Goal: Task Accomplishment & Management: Use online tool/utility

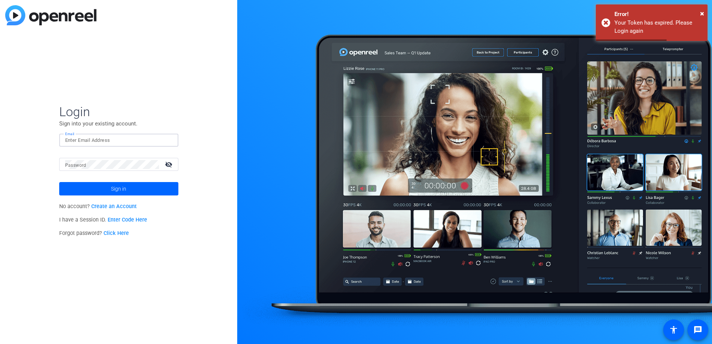
click at [97, 140] on input "Email" at bounding box center [118, 140] width 107 height 9
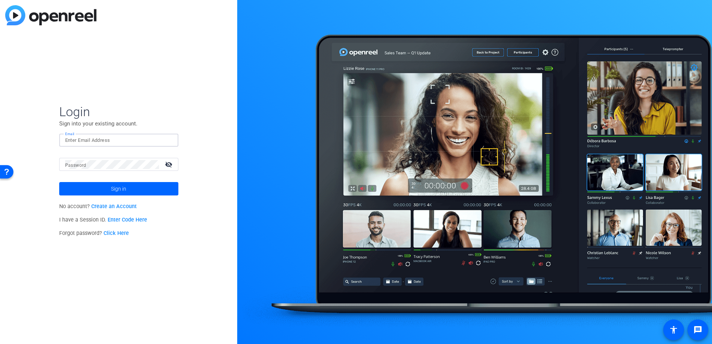
type input "[PERSON_NAME][EMAIL_ADDRESS][PERSON_NAME][DOMAIN_NAME]"
click at [59, 182] on button "Sign in" at bounding box center [118, 188] width 119 height 13
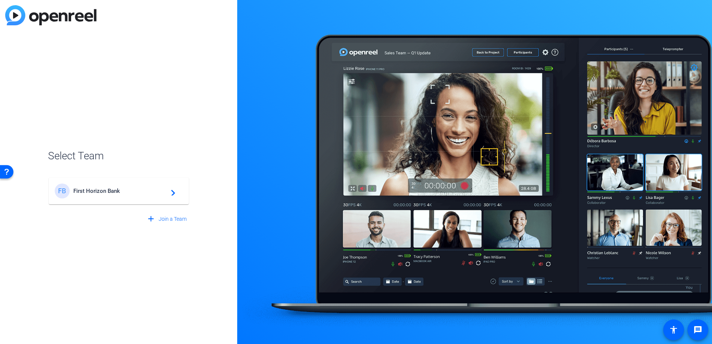
click at [111, 191] on span "First Horizon Bank" at bounding box center [119, 191] width 93 height 7
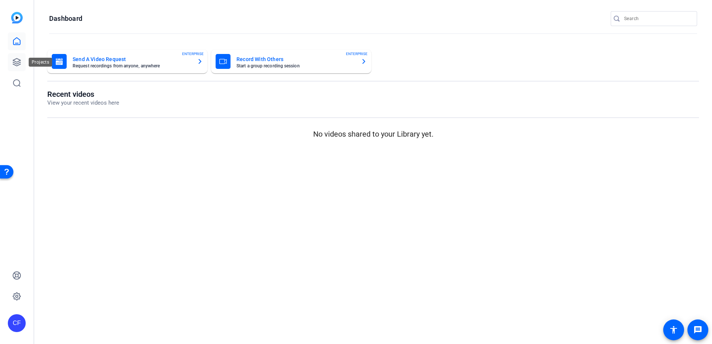
click at [19, 59] on icon at bounding box center [16, 62] width 9 height 9
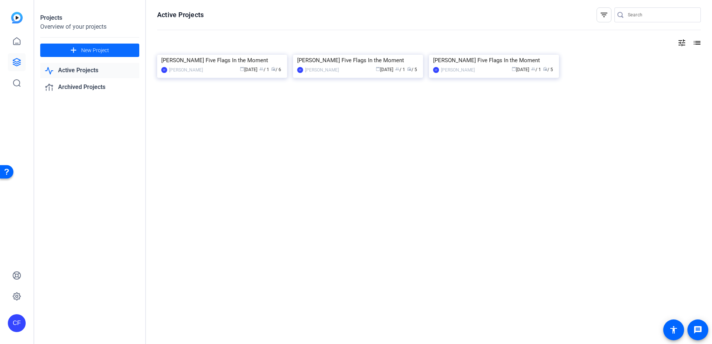
click at [91, 47] on span "New Project" at bounding box center [95, 51] width 28 height 8
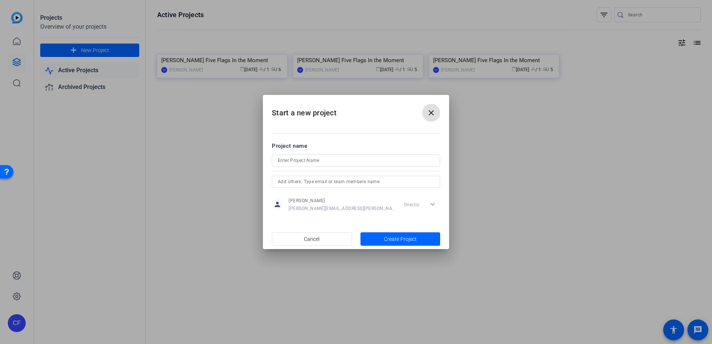
click at [317, 159] on input at bounding box center [356, 160] width 156 height 9
type input "Rafael Palenscia Five Flags In the Moment"
click at [411, 240] on span "Create Project" at bounding box center [400, 239] width 33 height 8
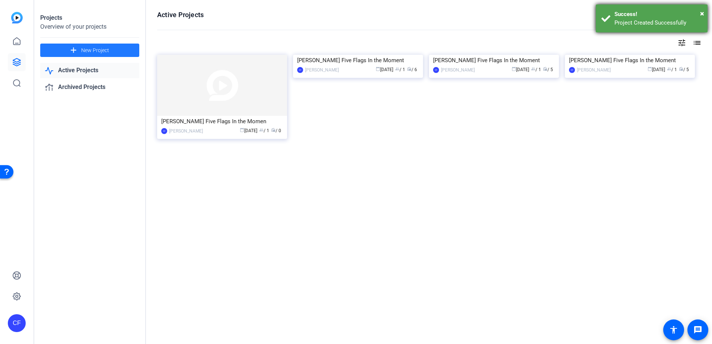
click at [700, 12] on div "Success!" at bounding box center [659, 14] width 88 height 9
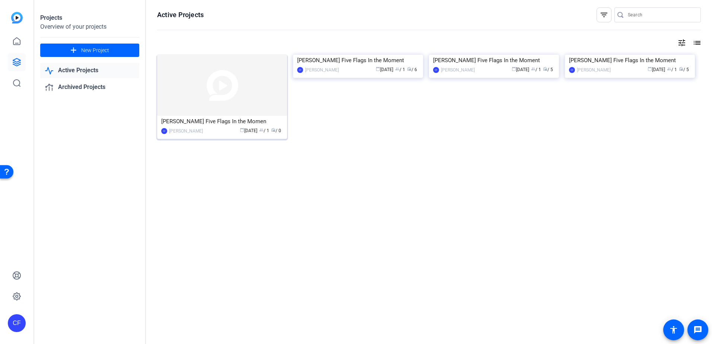
click at [219, 123] on div "Rafael Palenscia Five Flags In the Momen" at bounding box center [222, 121] width 122 height 11
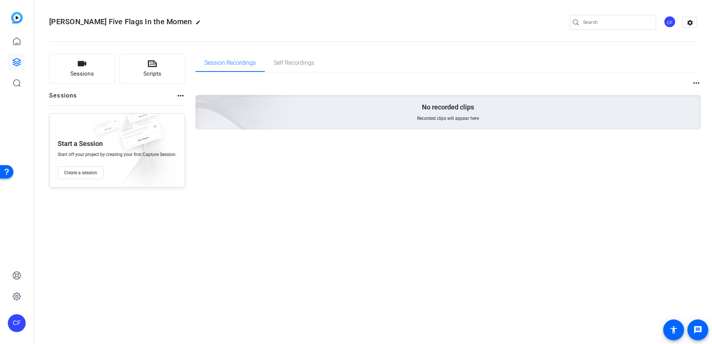
click at [178, 95] on mat-icon "more_horiz" at bounding box center [180, 95] width 9 height 9
click at [178, 95] on div at bounding box center [356, 172] width 712 height 344
click at [83, 172] on span "Create a session" at bounding box center [80, 173] width 33 height 6
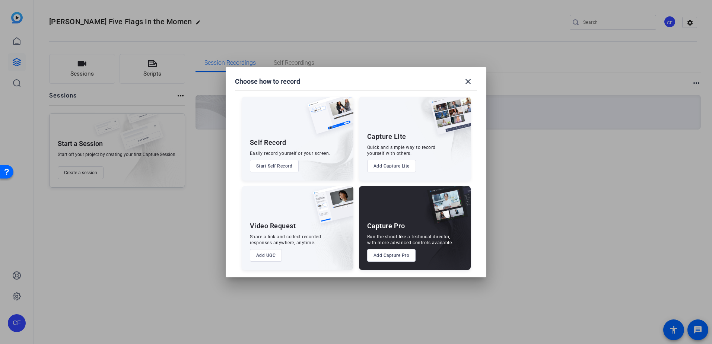
click at [398, 262] on div "Capture Pro Run the shoot like a technical director, with more advanced control…" at bounding box center [415, 228] width 112 height 84
click at [397, 255] on button "Add Capture Pro" at bounding box center [391, 255] width 49 height 13
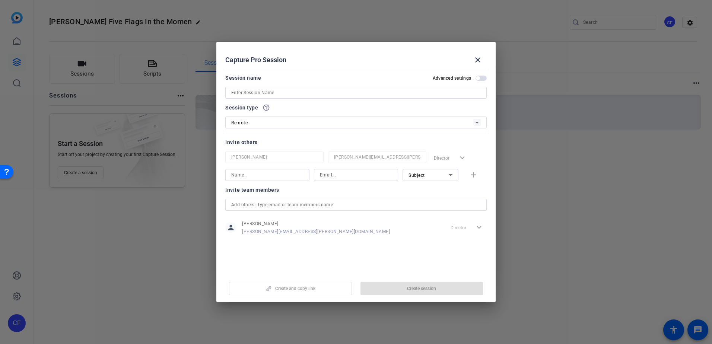
click at [269, 92] on input at bounding box center [356, 92] width 250 height 9
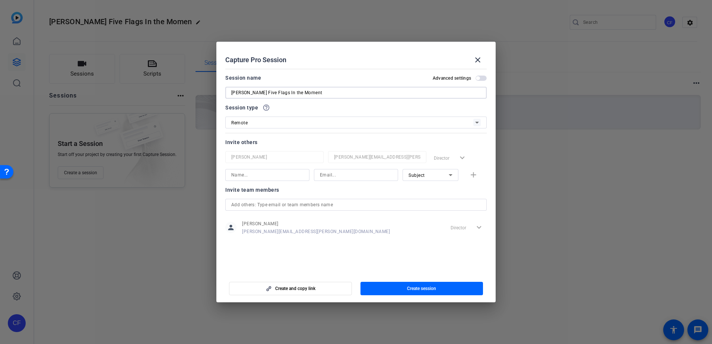
type input "Rafael Palenscia Five Flags In the Moment"
click at [291, 174] on input at bounding box center [267, 175] width 72 height 9
click at [286, 175] on input at bounding box center [267, 175] width 72 height 9
click at [253, 176] on input at bounding box center [267, 175] width 72 height 9
drag, startPoint x: 241, startPoint y: 178, endPoint x: 252, endPoint y: 172, distance: 12.2
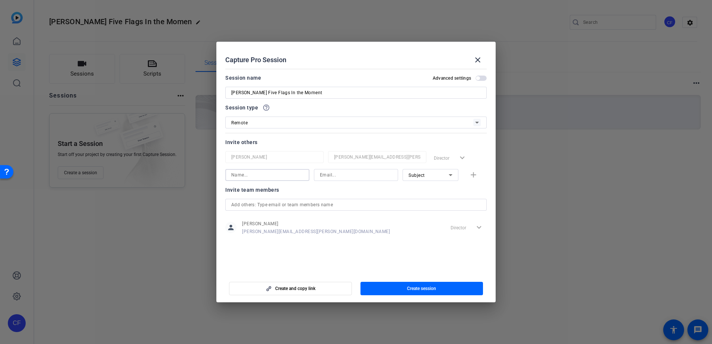
click at [242, 177] on input at bounding box center [267, 175] width 72 height 9
click at [256, 171] on input at bounding box center [267, 175] width 72 height 9
click at [256, 173] on input at bounding box center [267, 175] width 72 height 9
type input "C"
click at [257, 93] on input "Rafael Palenscia Five Flags In the Moment" at bounding box center [356, 92] width 250 height 9
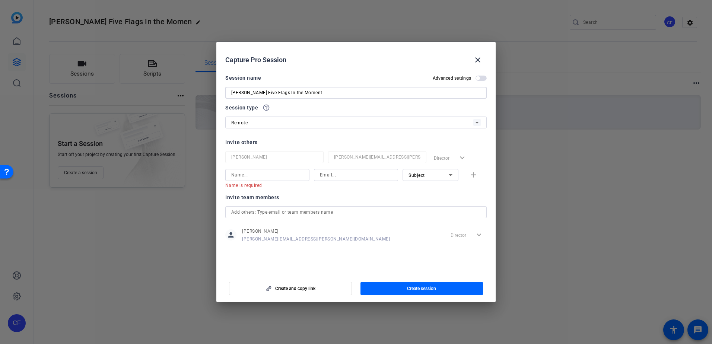
drag, startPoint x: 265, startPoint y: 92, endPoint x: 250, endPoint y: 95, distance: 15.4
click at [250, 95] on input "Rafael Palenscia Five Flags In the Moment" at bounding box center [356, 92] width 250 height 9
click at [346, 96] on input "[PERSON_NAME] Five Flags In the Moment" at bounding box center [356, 92] width 250 height 9
type input "[PERSON_NAME] Five Flags In the Moment"
click at [432, 285] on span "button" at bounding box center [422, 289] width 123 height 18
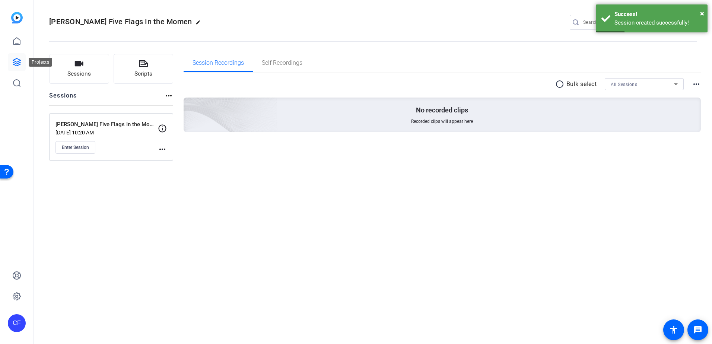
click at [17, 57] on link at bounding box center [17, 62] width 18 height 18
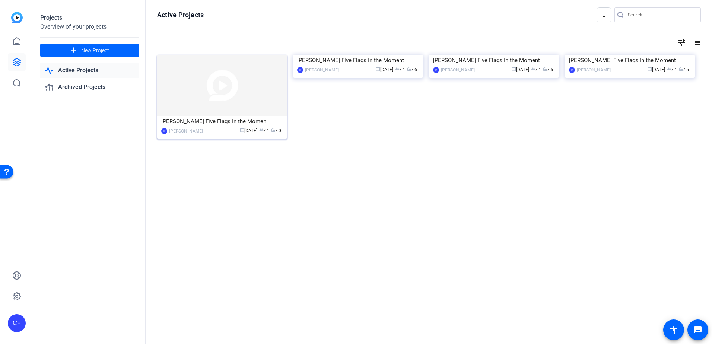
click at [198, 122] on div "Rafael Palenscia Five Flags In the Momen" at bounding box center [222, 121] width 122 height 11
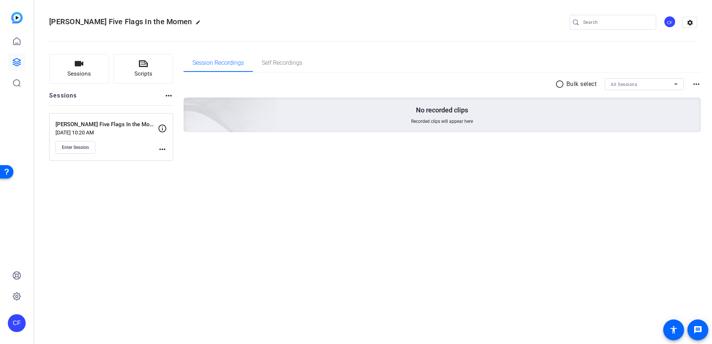
click at [109, 22] on span "Rafael Palenscia Five Flags In the Momen" at bounding box center [120, 21] width 143 height 9
click at [99, 21] on span "Rafael Palenscia Five Flags In the Momen" at bounding box center [120, 21] width 143 height 9
click at [198, 22] on mat-icon "edit" at bounding box center [200, 24] width 9 height 9
drag, startPoint x: 89, startPoint y: 22, endPoint x: 73, endPoint y: 25, distance: 16.9
click at [73, 25] on input "Rafael Palenscia Five Flags In the Momen" at bounding box center [79, 22] width 49 height 9
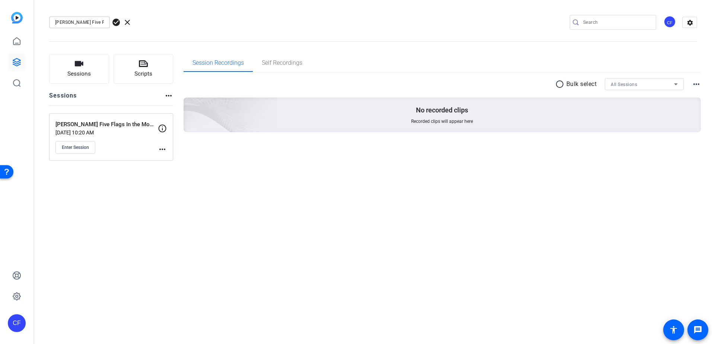
type input "[PERSON_NAME] Five Flags In the Momen"
click at [117, 21] on span "check_circle" at bounding box center [116, 22] width 9 height 9
click at [163, 150] on mat-icon "more_horiz" at bounding box center [162, 149] width 9 height 9
click at [173, 159] on span "Edit Session" at bounding box center [181, 160] width 34 height 9
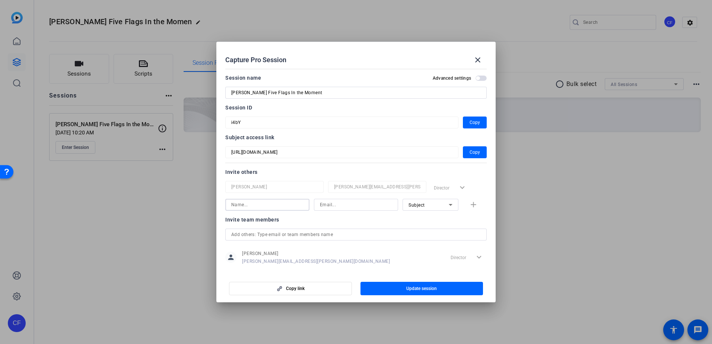
click at [266, 205] on input at bounding box center [267, 204] width 72 height 9
type input "Candace Spicer"
click at [346, 199] on div at bounding box center [356, 205] width 72 height 12
click at [349, 201] on input at bounding box center [356, 204] width 72 height 9
type input "candace.spicer@firsthorizon.com"
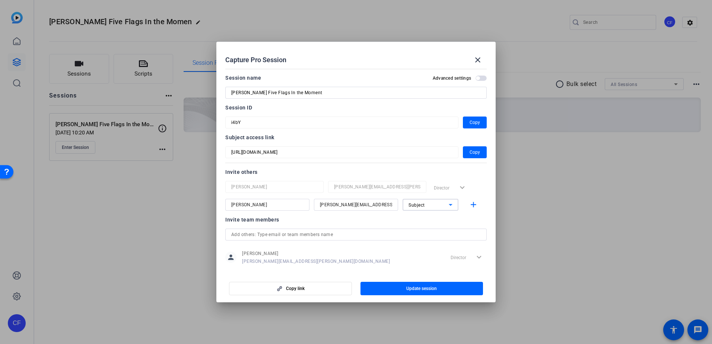
click at [426, 206] on div "Subject" at bounding box center [429, 204] width 40 height 9
click at [419, 230] on span "Watcher" at bounding box center [414, 231] width 18 height 9
click at [470, 209] on mat-icon "add" at bounding box center [473, 204] width 9 height 9
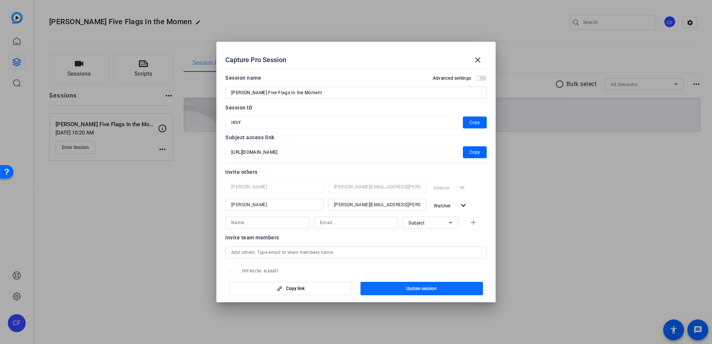
click at [415, 289] on span "Update session" at bounding box center [422, 289] width 31 height 6
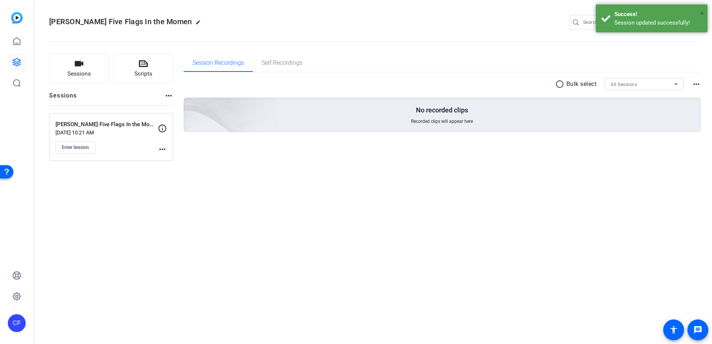
drag, startPoint x: 702, startPoint y: 12, endPoint x: 659, endPoint y: 54, distance: 61.1
click at [702, 13] on span "×" at bounding box center [703, 13] width 4 height 9
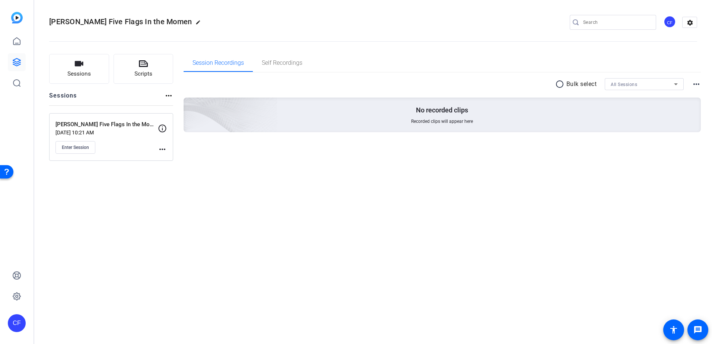
click at [159, 152] on mat-icon "more_horiz" at bounding box center [162, 149] width 9 height 9
click at [127, 193] on div at bounding box center [356, 172] width 712 height 344
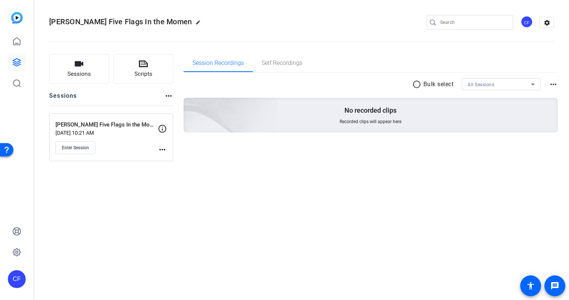
click at [161, 150] on mat-icon "more_horiz" at bounding box center [162, 149] width 9 height 9
click at [176, 161] on span "Edit Session" at bounding box center [181, 159] width 34 height 9
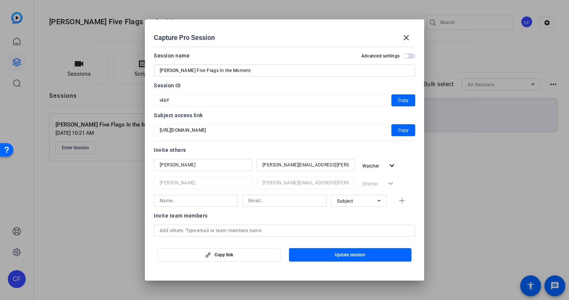
click at [148, 105] on mat-dialog-content "Session name Advanced settings Rafael Plasencia Five Flags In the Moment Sessio…" at bounding box center [284, 141] width 279 height 195
click at [236, 286] on div at bounding box center [284, 150] width 569 height 300
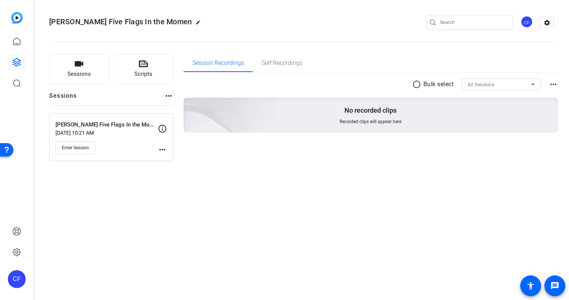
click at [163, 149] on mat-icon "more_horiz" at bounding box center [162, 149] width 9 height 9
click at [175, 161] on span "Edit Session" at bounding box center [181, 159] width 34 height 9
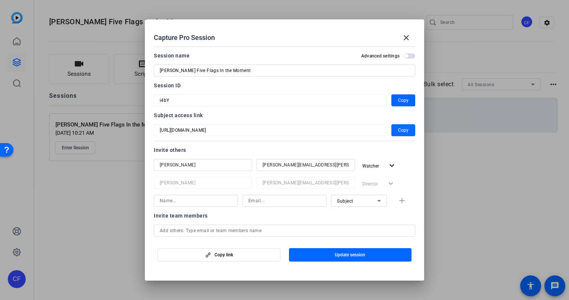
click at [401, 127] on span "Copy" at bounding box center [403, 130] width 10 height 9
click at [412, 40] on span at bounding box center [407, 38] width 18 height 18
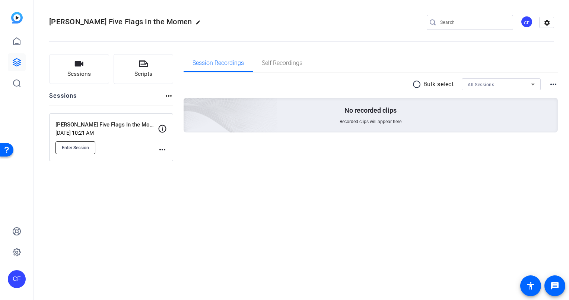
click at [86, 150] on button "Enter Session" at bounding box center [76, 147] width 40 height 13
click at [164, 148] on mat-icon "more_horiz" at bounding box center [162, 149] width 9 height 9
click at [170, 161] on span "Edit Session" at bounding box center [181, 159] width 34 height 9
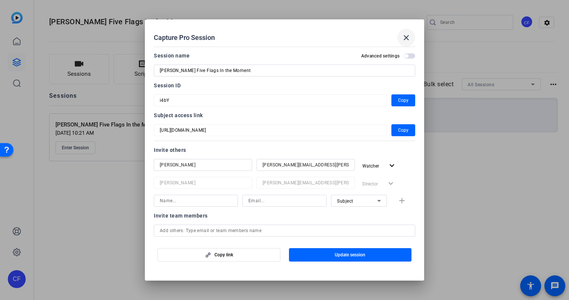
click at [404, 38] on mat-icon "close" at bounding box center [406, 37] width 9 height 9
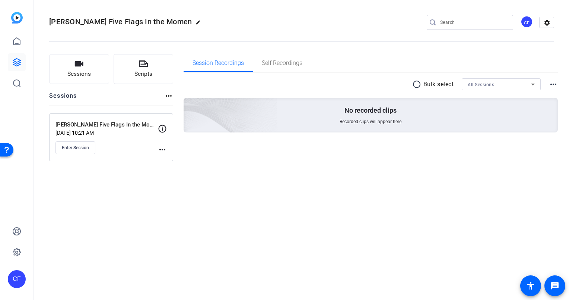
click at [163, 150] on mat-icon "more_horiz" at bounding box center [162, 149] width 9 height 9
click at [174, 162] on span "Edit Session" at bounding box center [181, 159] width 34 height 9
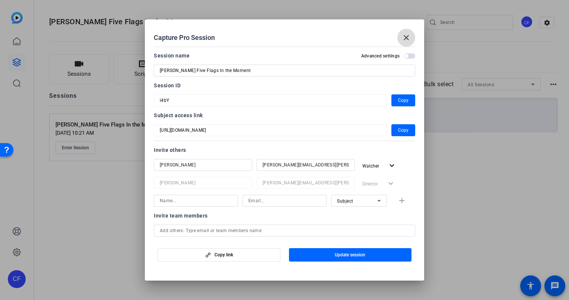
click at [404, 39] on mat-icon "close" at bounding box center [406, 37] width 9 height 9
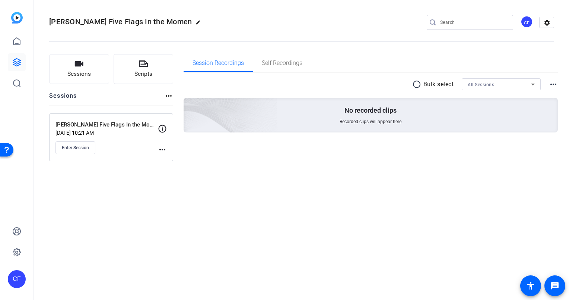
click at [162, 150] on mat-icon "more_horiz" at bounding box center [162, 149] width 9 height 9
click at [171, 157] on span "Edit Session" at bounding box center [181, 159] width 34 height 9
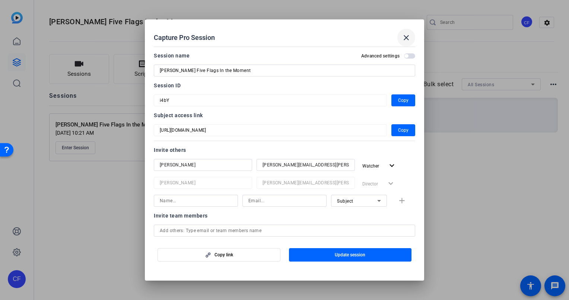
click at [405, 39] on mat-icon "close" at bounding box center [406, 37] width 9 height 9
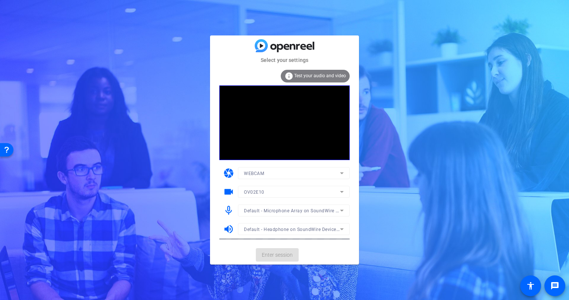
click at [235, 73] on div "info Test your audio and video" at bounding box center [284, 78] width 130 height 16
click at [279, 250] on span at bounding box center [277, 255] width 43 height 18
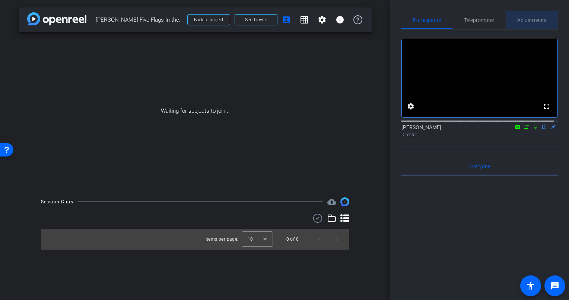
click at [534, 19] on span "Adjustments" at bounding box center [532, 20] width 29 height 5
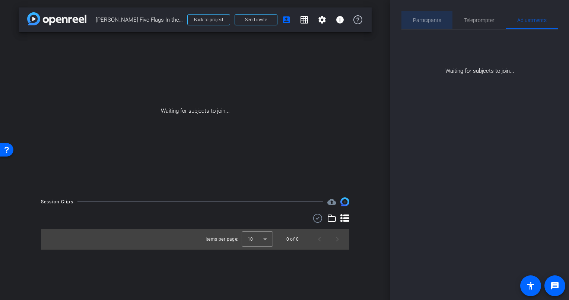
click at [429, 21] on span "Participants" at bounding box center [427, 20] width 28 height 5
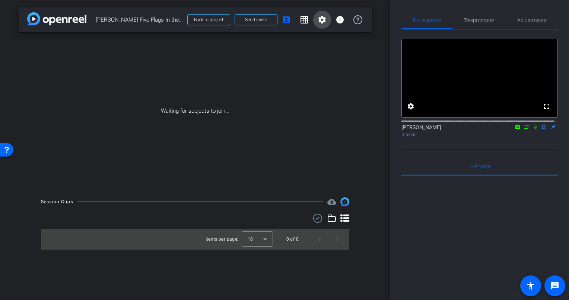
click at [322, 20] on mat-icon "settings" at bounding box center [322, 19] width 9 height 9
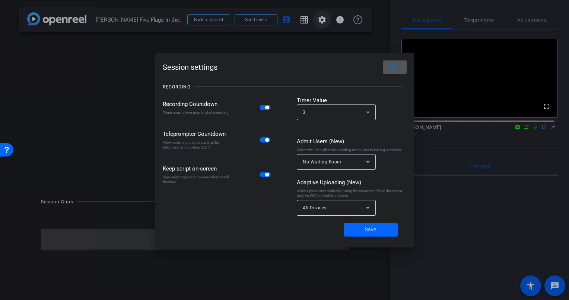
click at [322, 19] on div at bounding box center [284, 150] width 569 height 300
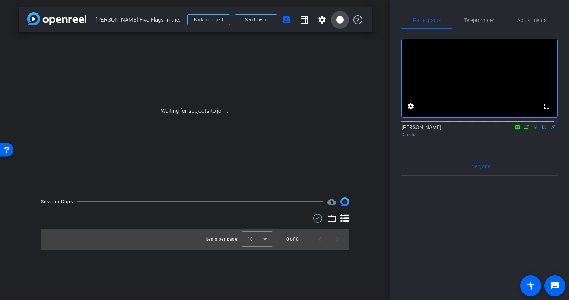
click at [340, 22] on mat-icon "info" at bounding box center [340, 19] width 9 height 9
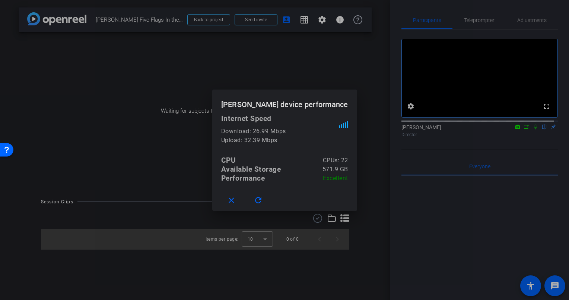
click at [340, 21] on div at bounding box center [284, 150] width 569 height 300
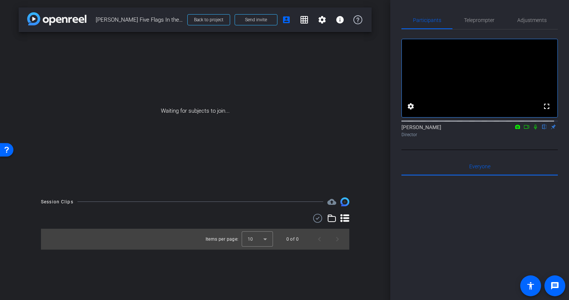
click at [376, 119] on div "arrow_back Rafael Plasencia Five Flags In the Moment Back to project Send invit…" at bounding box center [195, 150] width 391 height 300
click at [186, 128] on div "Waiting for subjects to join..." at bounding box center [195, 111] width 353 height 158
click at [378, 176] on div "arrow_back Rafael Plasencia Five Flags In the Moment Back to project Send invit…" at bounding box center [195, 150] width 391 height 300
click at [459, 22] on div "Teleprompter" at bounding box center [479, 20] width 53 height 18
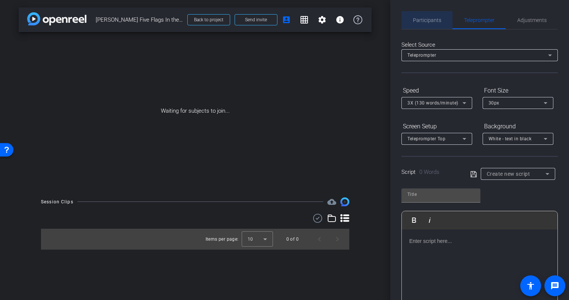
click at [430, 22] on span "Participants" at bounding box center [427, 20] width 28 height 5
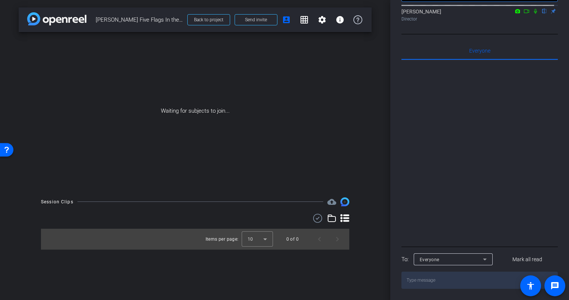
scroll to position [123, 0]
click at [486, 258] on icon at bounding box center [485, 258] width 9 height 9
click at [487, 261] on div at bounding box center [284, 150] width 569 height 300
click at [474, 177] on div at bounding box center [480, 152] width 156 height 184
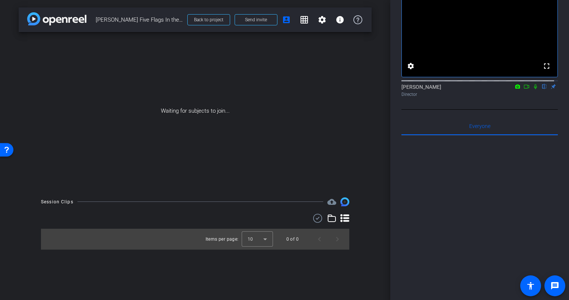
scroll to position [0, 0]
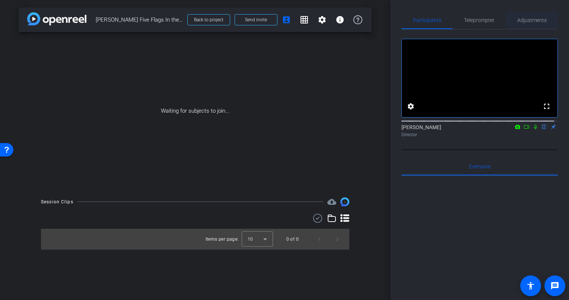
click at [531, 18] on span "Adjustments" at bounding box center [532, 20] width 29 height 5
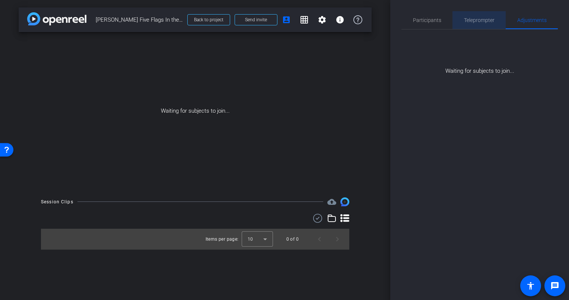
click at [487, 20] on span "Teleprompter" at bounding box center [479, 20] width 31 height 5
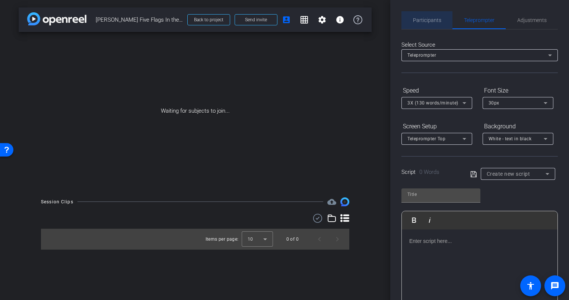
click at [434, 20] on span "Participants" at bounding box center [427, 20] width 28 height 5
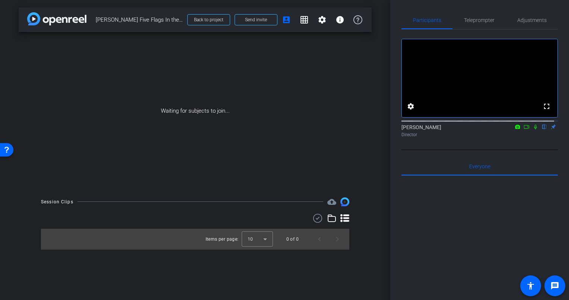
click at [376, 155] on div "arrow_back Rafael Plasencia Five Flags In the Moment Back to project Send invit…" at bounding box center [195, 150] width 391 height 300
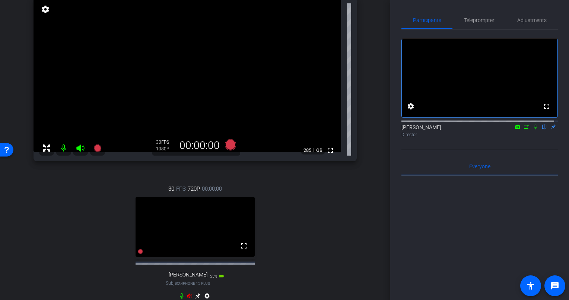
scroll to position [148, 0]
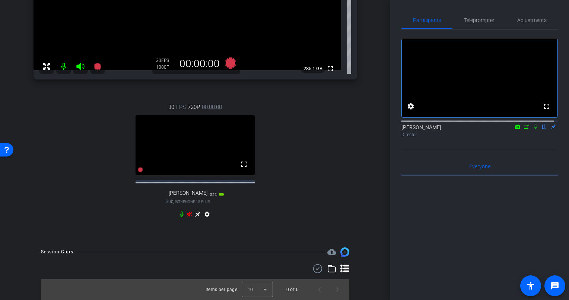
click at [198, 215] on icon at bounding box center [198, 214] width 6 height 6
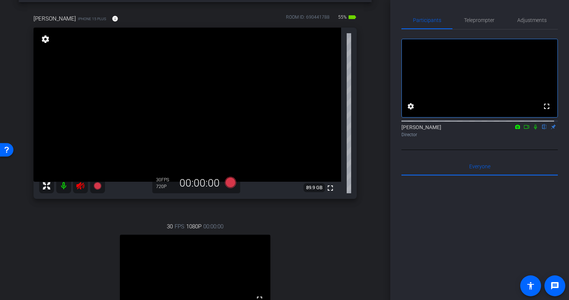
scroll to position [0, 0]
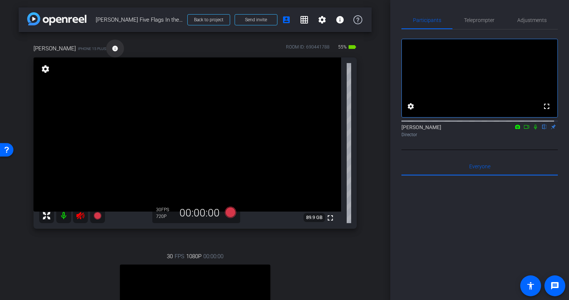
click at [112, 48] on mat-icon "info" at bounding box center [115, 48] width 7 height 7
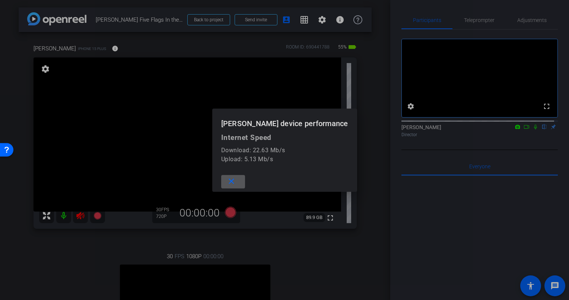
click at [235, 181] on mat-icon "close" at bounding box center [231, 181] width 9 height 9
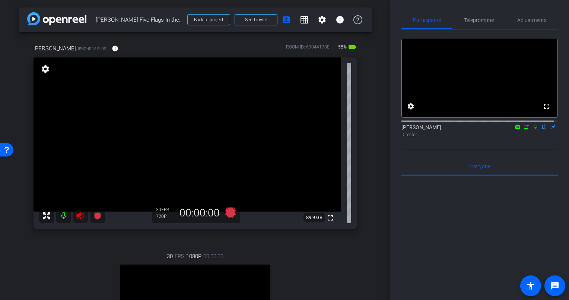
click at [76, 216] on icon at bounding box center [80, 215] width 8 height 7
click at [525, 16] on span "Adjustments" at bounding box center [532, 20] width 29 height 18
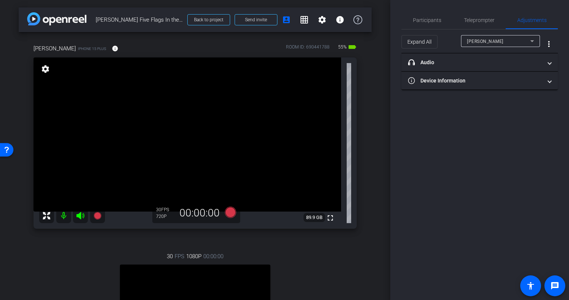
click at [510, 44] on div "Candace Spicer" at bounding box center [498, 41] width 63 height 9
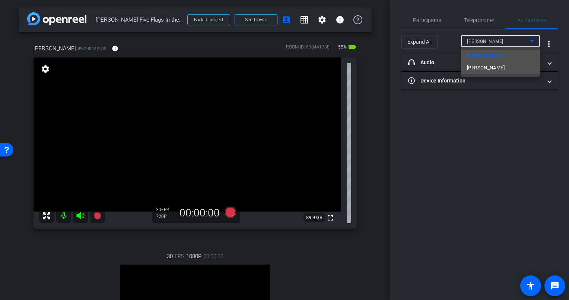
click at [489, 72] on span "[PERSON_NAME]" at bounding box center [486, 67] width 38 height 9
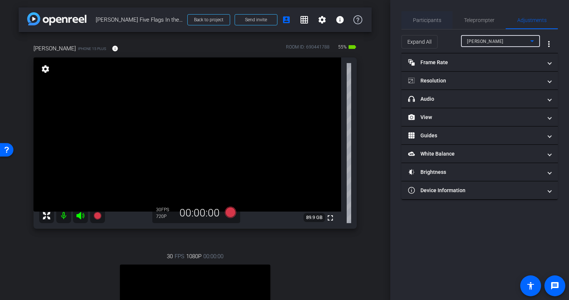
click at [437, 20] on span "Participants" at bounding box center [427, 20] width 28 height 5
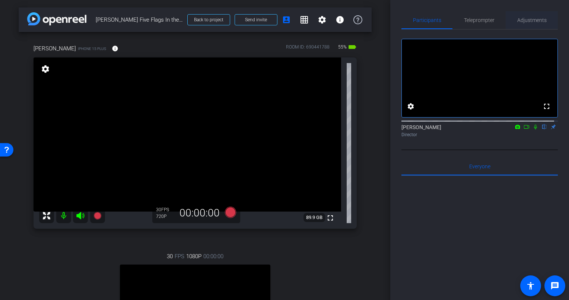
click at [519, 19] on span "Adjustments" at bounding box center [532, 20] width 29 height 5
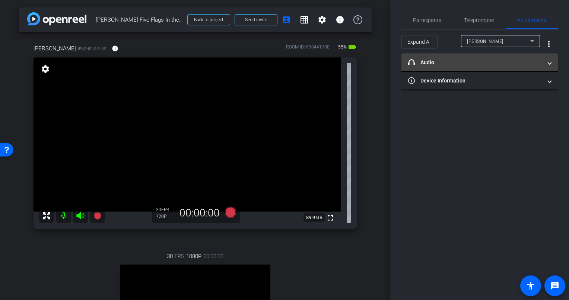
click at [445, 62] on mat-panel-title "headphone icon Audio" at bounding box center [475, 63] width 134 height 8
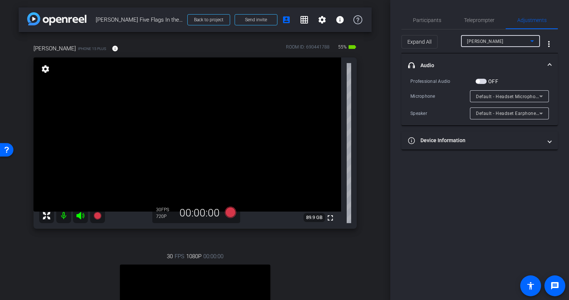
click at [488, 41] on span "Candace Spicer" at bounding box center [485, 41] width 37 height 5
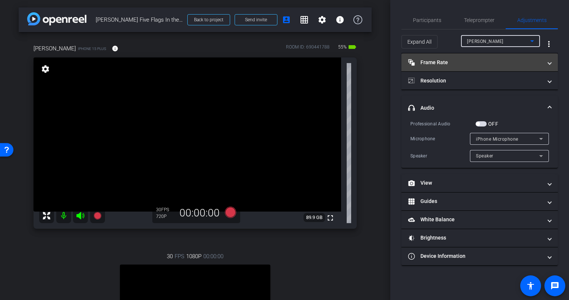
click at [458, 63] on mat-panel-title "Frame Rate Frame Rate" at bounding box center [475, 63] width 134 height 8
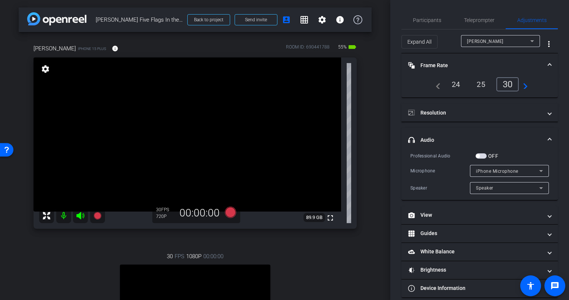
click at [507, 84] on div "30" at bounding box center [508, 84] width 23 height 14
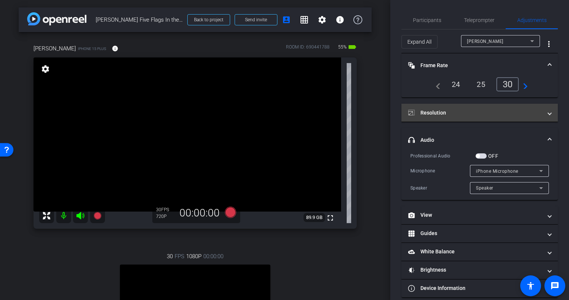
click at [455, 113] on mat-panel-title "Resolution" at bounding box center [475, 113] width 134 height 8
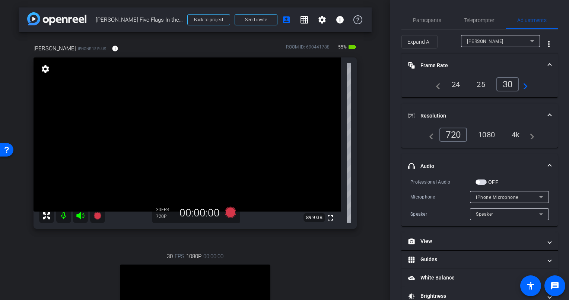
click at [515, 135] on div "4k" at bounding box center [515, 134] width 19 height 13
click at [508, 110] on mat-expansion-panel-header "Resolution" at bounding box center [480, 116] width 156 height 24
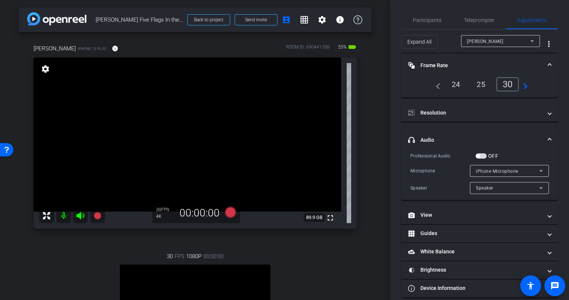
click at [495, 65] on mat-panel-title "Frame Rate Frame Rate" at bounding box center [475, 65] width 134 height 8
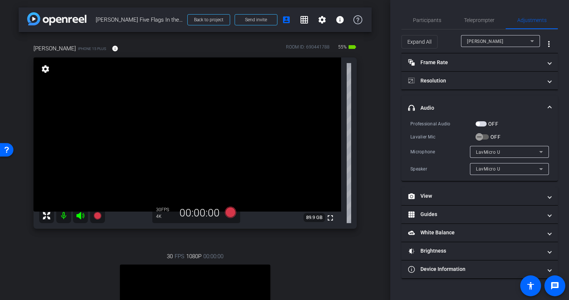
click at [500, 152] on span "LavMicro U" at bounding box center [488, 151] width 24 height 5
click at [473, 136] on div at bounding box center [284, 150] width 569 height 300
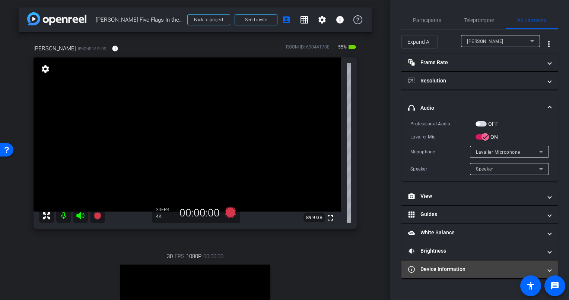
click at [448, 265] on mat-panel-title "Device Information" at bounding box center [475, 269] width 134 height 8
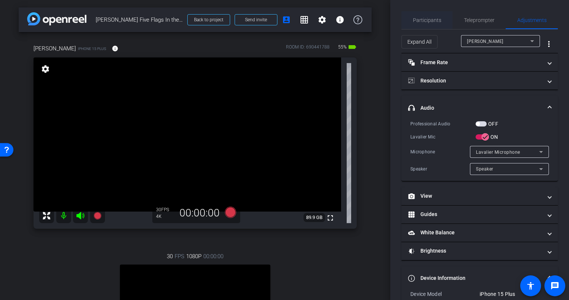
click at [434, 25] on span "Participants" at bounding box center [427, 20] width 28 height 18
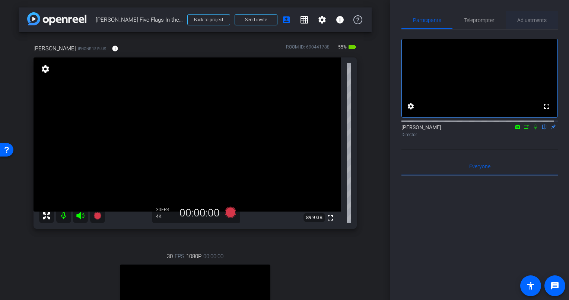
click at [533, 25] on span "Adjustments" at bounding box center [532, 20] width 29 height 18
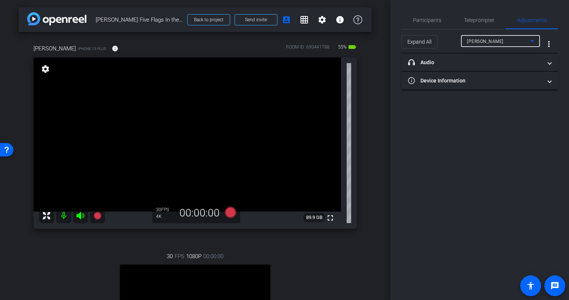
click at [481, 42] on span "Candace Spicer" at bounding box center [485, 41] width 37 height 5
click at [481, 66] on span "[PERSON_NAME]" at bounding box center [486, 67] width 38 height 9
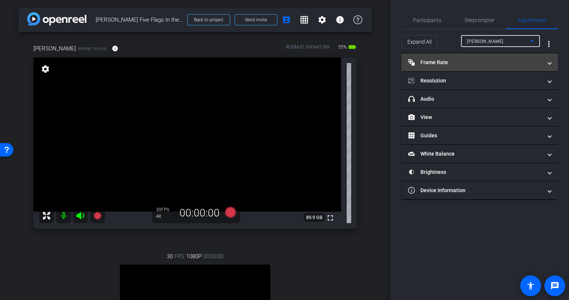
click at [462, 64] on mat-panel-title "Frame Rate Frame Rate" at bounding box center [475, 63] width 134 height 8
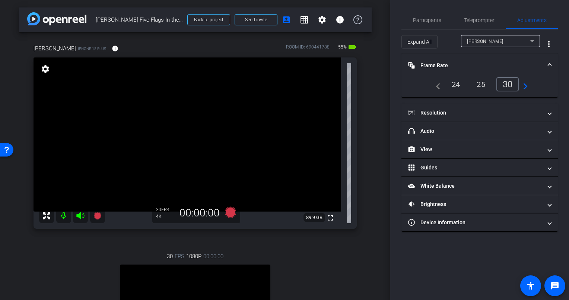
click at [462, 63] on mat-panel-title "Frame Rate Frame Rate" at bounding box center [475, 65] width 134 height 8
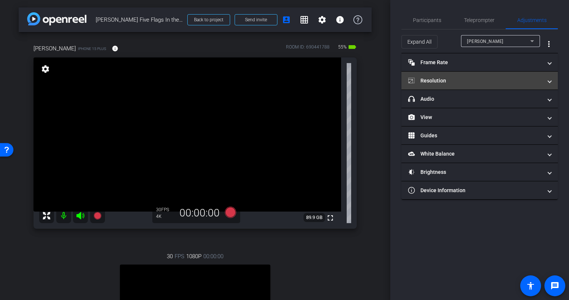
click at [451, 80] on mat-panel-title "Resolution" at bounding box center [475, 81] width 134 height 8
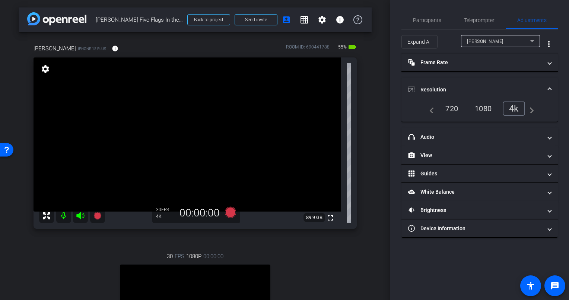
click at [451, 80] on mat-expansion-panel-header "Resolution" at bounding box center [480, 90] width 156 height 24
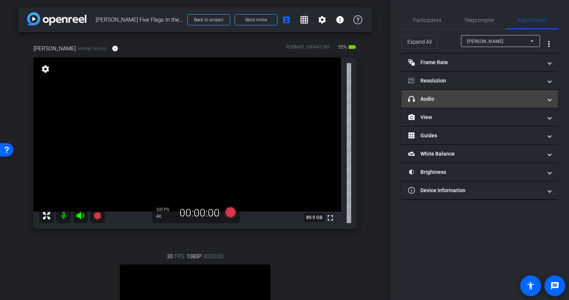
click at [450, 99] on mat-panel-title "headphone icon Audio" at bounding box center [475, 99] width 134 height 8
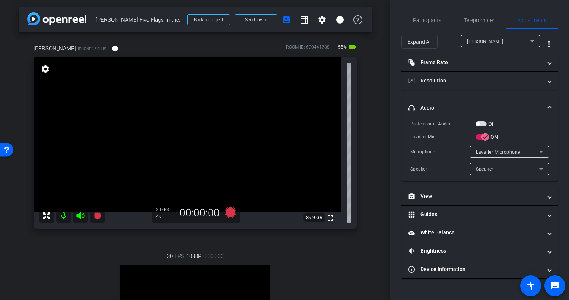
click at [450, 101] on mat-expansion-panel-header "headphone icon Audio" at bounding box center [480, 108] width 156 height 24
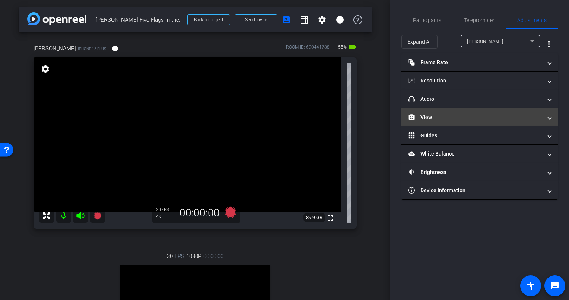
click at [450, 119] on mat-panel-title "View" at bounding box center [475, 117] width 134 height 8
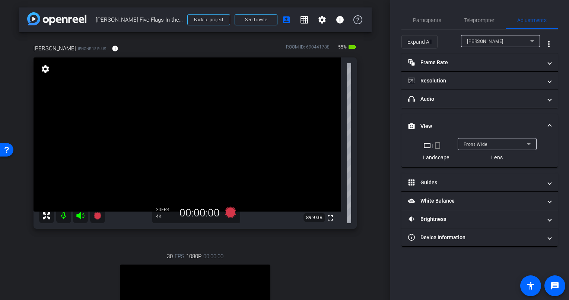
click at [452, 120] on mat-expansion-panel-header "View" at bounding box center [480, 126] width 156 height 24
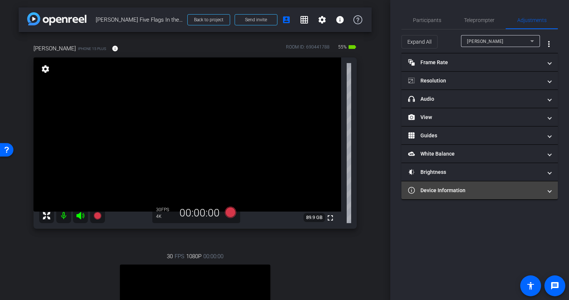
click at [452, 188] on mat-panel-title "Device Information" at bounding box center [475, 190] width 134 height 8
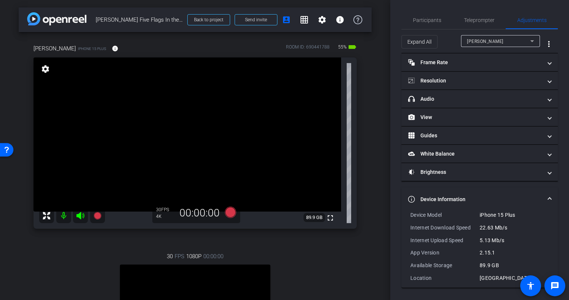
click at [451, 190] on mat-expansion-panel-header "Device Information" at bounding box center [480, 199] width 156 height 24
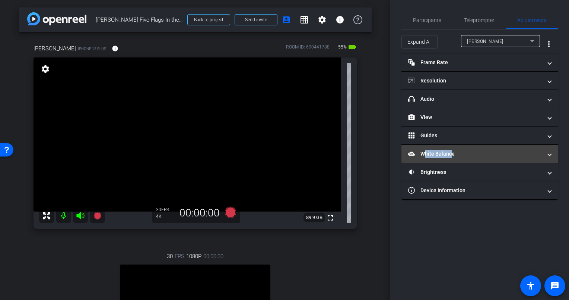
click at [448, 155] on mat-panel-title "White Balance White Balance" at bounding box center [475, 154] width 134 height 8
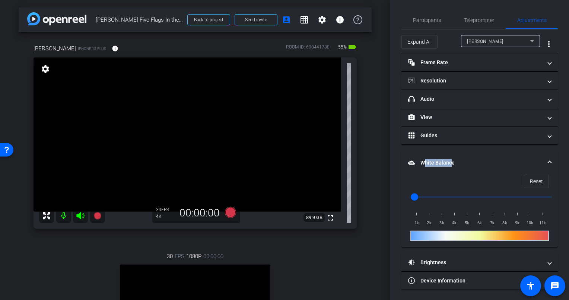
drag, startPoint x: 448, startPoint y: 155, endPoint x: 440, endPoint y: 165, distance: 12.2
click at [440, 165] on mat-panel-title "White Balance White Balance" at bounding box center [475, 163] width 134 height 8
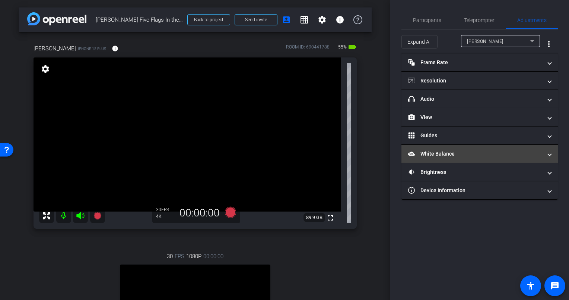
click at [433, 145] on mat-expansion-panel-header "White Balance White Balance" at bounding box center [480, 154] width 156 height 18
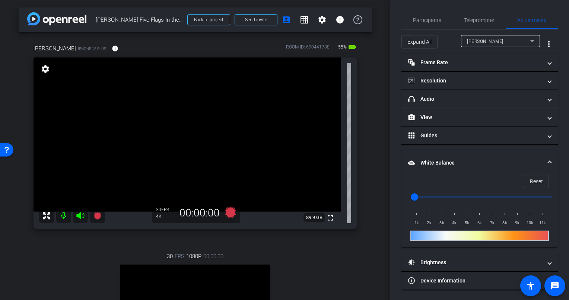
click at [465, 192] on input "range" at bounding box center [483, 197] width 154 height 16
drag, startPoint x: 448, startPoint y: 197, endPoint x: 436, endPoint y: 197, distance: 11.2
click at [436, 197] on input "range" at bounding box center [483, 197] width 154 height 16
click at [434, 197] on input "range" at bounding box center [483, 197] width 154 height 16
drag, startPoint x: 434, startPoint y: 197, endPoint x: 440, endPoint y: 197, distance: 6.3
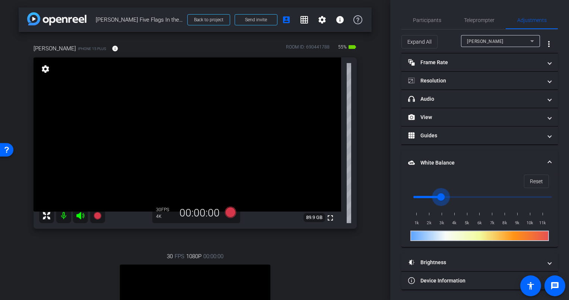
click at [440, 197] on input "range" at bounding box center [483, 197] width 154 height 16
drag, startPoint x: 440, startPoint y: 197, endPoint x: 434, endPoint y: 198, distance: 6.8
click at [434, 198] on input "range" at bounding box center [483, 197] width 154 height 16
click at [429, 197] on input "range" at bounding box center [483, 197] width 154 height 16
click at [440, 193] on input "range" at bounding box center [483, 197] width 154 height 16
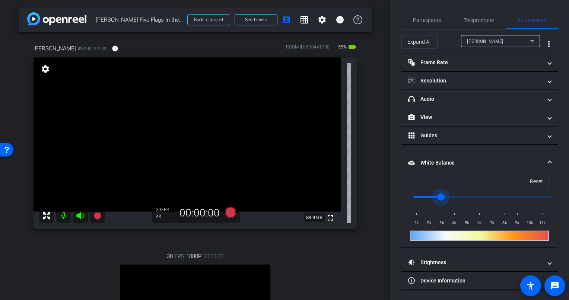
click at [452, 195] on input "range" at bounding box center [483, 197] width 154 height 16
click at [440, 195] on input "range" at bounding box center [483, 197] width 154 height 16
click at [365, 128] on div "Rafael Plasencia iPhone 15 Plus info ROOM ID: 690441788 55% battery_std fullscr…" at bounding box center [195, 218] width 353 height 372
click at [431, 196] on input "range" at bounding box center [483, 197] width 154 height 16
type input "3000"
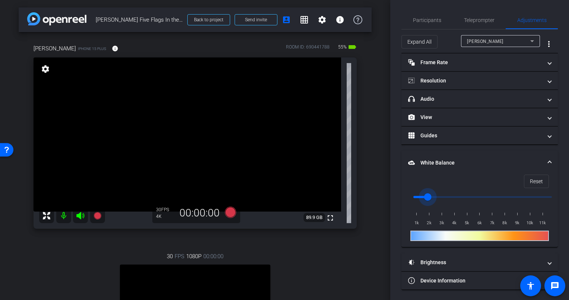
click at [440, 196] on input "range" at bounding box center [483, 197] width 154 height 16
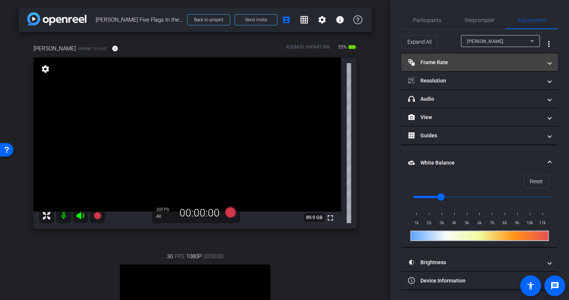
click at [436, 60] on mat-panel-title "Frame Rate Frame Rate" at bounding box center [475, 63] width 134 height 8
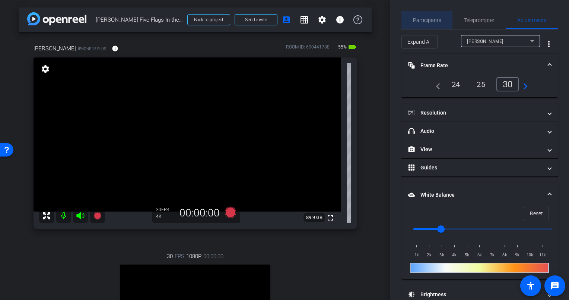
click at [434, 22] on span "Participants" at bounding box center [427, 20] width 28 height 5
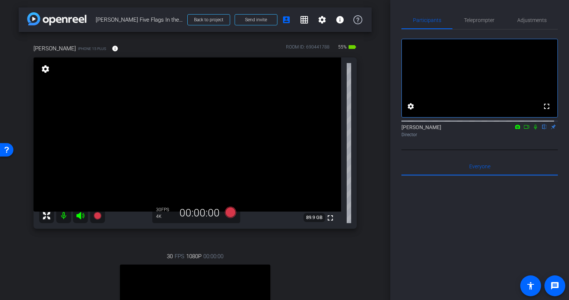
click at [367, 133] on div "Rafael Plasencia iPhone 15 Plus info ROOM ID: 690441788 55% battery_std fullscr…" at bounding box center [195, 218] width 353 height 372
click at [367, 132] on div "Rafael Plasencia iPhone 15 Plus info ROOM ID: 690441788 55% battery_std fullscr…" at bounding box center [195, 218] width 353 height 372
click at [369, 134] on div "arrow_back Rafael Plasencia Five Flags In the Moment Back to project Send invit…" at bounding box center [195, 150] width 391 height 300
click at [367, 116] on div "Rafael Plasencia iPhone 15 Plus info ROOM ID: 690441788 55% battery_std fullscr…" at bounding box center [195, 218] width 353 height 372
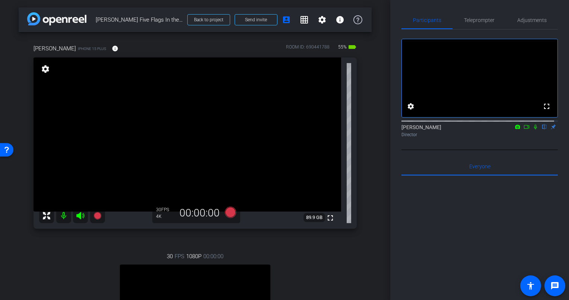
click at [364, 130] on div "Rafael Plasencia iPhone 15 Plus info ROOM ID: 690441788 55% battery_std fullscr…" at bounding box center [195, 218] width 353 height 372
click at [362, 131] on div "Rafael Plasencia iPhone 15 Plus info ROOM ID: 690441788 55% battery_std fullscr…" at bounding box center [195, 218] width 353 height 372
click at [361, 124] on div "Rafael Plasencia iPhone 15 Plus info ROOM ID: 690441788 55% battery_std fullscr…" at bounding box center [195, 218] width 353 height 372
click at [364, 123] on div "Rafael Plasencia iPhone 15 Plus info ROOM ID: 690441788 50% battery_std fullscr…" at bounding box center [195, 218] width 353 height 372
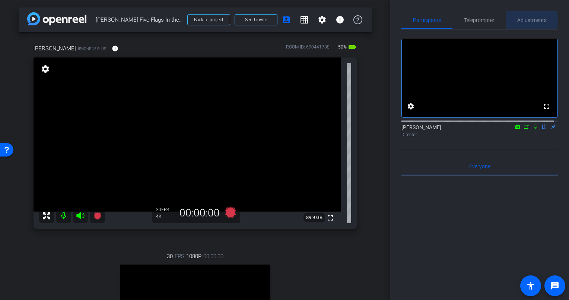
click at [526, 20] on span "Adjustments" at bounding box center [532, 20] width 29 height 5
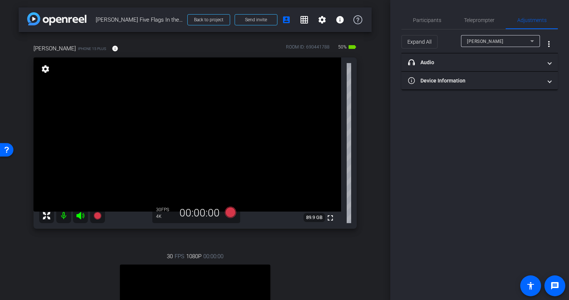
click at [487, 42] on span "Candace Spicer" at bounding box center [485, 41] width 37 height 5
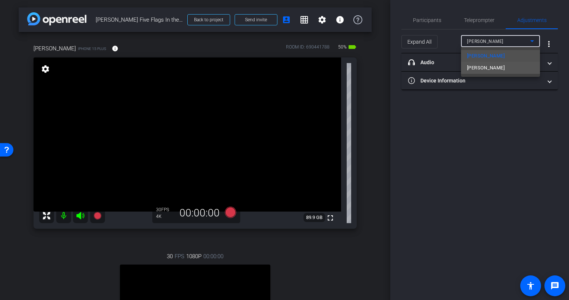
click at [483, 65] on span "[PERSON_NAME]" at bounding box center [486, 67] width 38 height 9
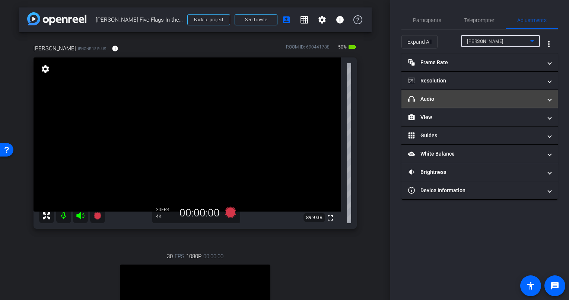
click at [447, 98] on mat-panel-title "headphone icon Audio" at bounding box center [475, 99] width 134 height 8
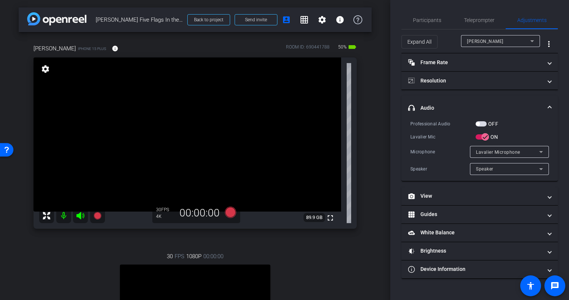
click at [363, 112] on div "Rafael Plasencia iPhone 15 Plus info ROOM ID: 690441788 50% battery_std fullscr…" at bounding box center [195, 218] width 353 height 372
click at [368, 132] on div "arrow_back Rafael Plasencia Five Flags In the Moment Back to project Send invit…" at bounding box center [195, 150] width 391 height 300
click at [366, 139] on div "Rafael Plasencia iPhone 15 Plus info ROOM ID: 690441788 50% battery_std fullscr…" at bounding box center [195, 218] width 353 height 372
click at [361, 130] on div "Rafael Plasencia iPhone 15 Plus info ROOM ID: 690441788 50% battery_std fullscr…" at bounding box center [195, 218] width 353 height 372
click at [361, 133] on div "Rafael Plasencia iPhone 15 Plus info ROOM ID: 690441788 50% battery_std fullscr…" at bounding box center [195, 218] width 353 height 372
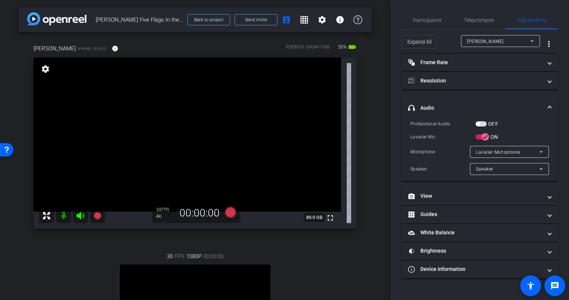
click at [367, 135] on div "Rafael Plasencia iPhone 15 Plus info ROOM ID: 690441788 50% battery_std fullscr…" at bounding box center [195, 218] width 353 height 372
click at [367, 132] on div "Rafael Plasencia iPhone 15 Plus info ROOM ID: 690441788 50% battery_std fullscr…" at bounding box center [195, 218] width 353 height 372
click at [362, 129] on div "Rafael Plasencia iPhone 15 Plus info ROOM ID: 690441788 50% battery_std fullscr…" at bounding box center [195, 218] width 353 height 372
click at [369, 132] on div "arrow_back Rafael Plasencia Five Flags In the Moment Back to project Send invit…" at bounding box center [195, 150] width 391 height 300
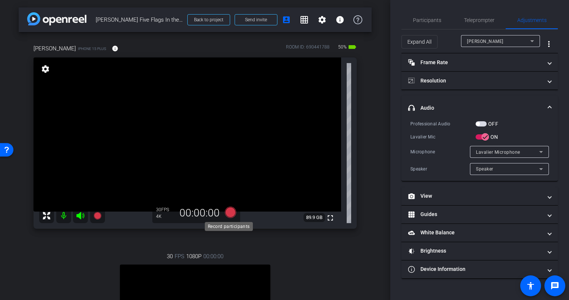
click at [228, 212] on icon at bounding box center [230, 211] width 11 height 11
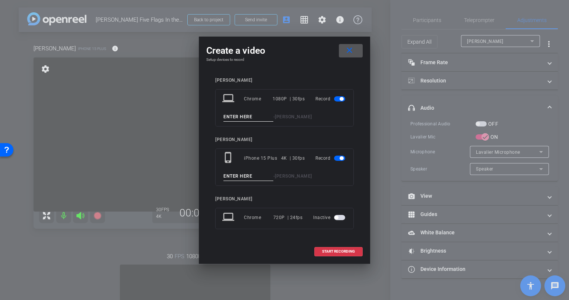
click at [337, 97] on span "button" at bounding box center [339, 98] width 11 height 5
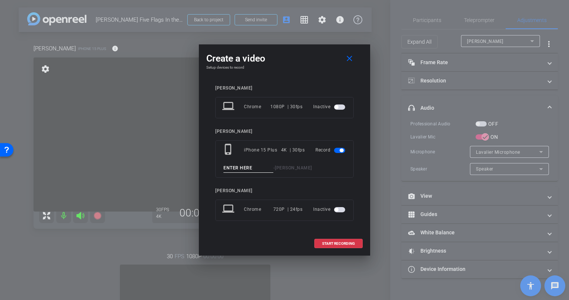
click at [287, 165] on span "[PERSON_NAME]" at bounding box center [293, 167] width 37 height 5
click at [287, 171] on div "- Rafael Plasencia" at bounding box center [284, 167] width 124 height 9
click at [287, 168] on span "[PERSON_NAME]" at bounding box center [293, 167] width 37 height 5
click at [248, 167] on input at bounding box center [249, 167] width 50 height 9
type input "Rafael Take 1"
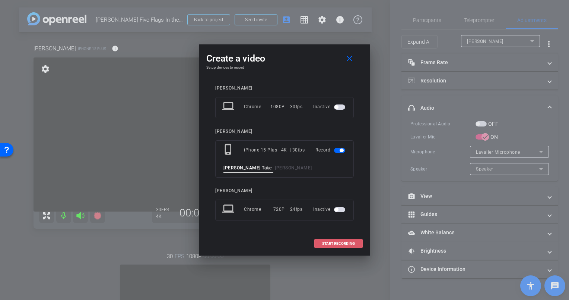
click at [332, 239] on span at bounding box center [339, 243] width 48 height 18
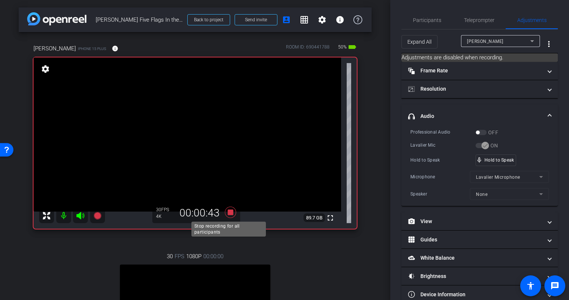
click at [227, 213] on icon at bounding box center [230, 211] width 11 height 11
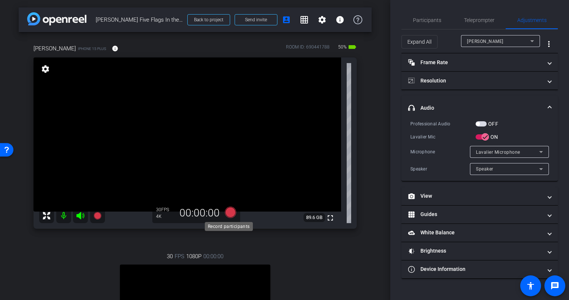
click at [228, 212] on icon at bounding box center [230, 211] width 11 height 11
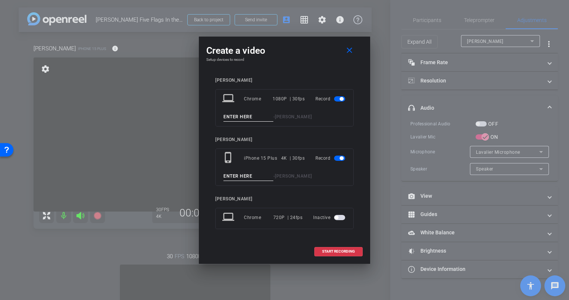
click at [340, 100] on span "button" at bounding box center [342, 99] width 4 height 4
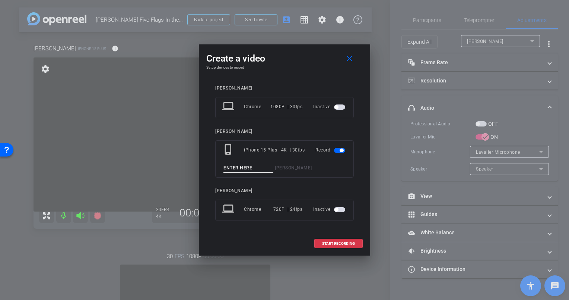
click at [296, 168] on span "Rafael Plasencia" at bounding box center [293, 167] width 37 height 5
click at [249, 170] on input at bounding box center [249, 167] width 50 height 9
type input "Rafael 2"
click at [338, 243] on span "START RECORDING" at bounding box center [338, 243] width 33 height 4
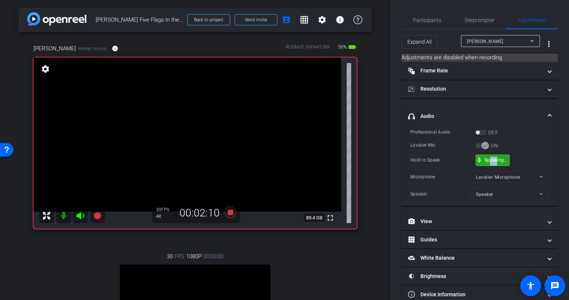
drag, startPoint x: 497, startPoint y: 159, endPoint x: 489, endPoint y: 159, distance: 8.2
click at [432, 159] on div "Hold to Speak" at bounding box center [443, 159] width 65 height 7
click at [434, 159] on div "Hold to Speak" at bounding box center [443, 159] width 65 height 7
drag, startPoint x: 495, startPoint y: 158, endPoint x: 490, endPoint y: 158, distance: 4.5
click at [427, 158] on div "Hold to Speak" at bounding box center [443, 159] width 65 height 7
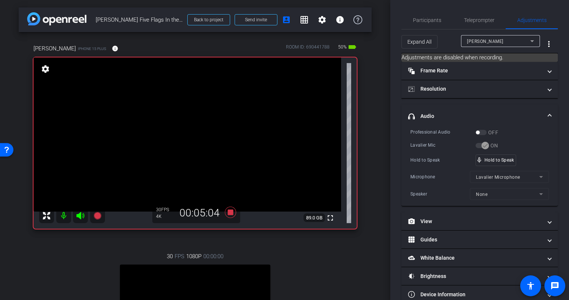
click at [445, 159] on div "Hold to Speak" at bounding box center [443, 159] width 65 height 7
click at [433, 162] on div "Hold to Speak" at bounding box center [443, 159] width 65 height 7
drag, startPoint x: 500, startPoint y: 159, endPoint x: 493, endPoint y: 159, distance: 6.7
click at [440, 159] on div "Hold to Speak" at bounding box center [443, 159] width 65 height 7
click at [431, 159] on div "Hold to Speak" at bounding box center [443, 159] width 65 height 7
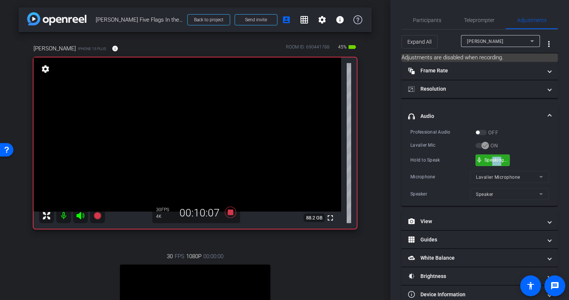
drag, startPoint x: 501, startPoint y: 161, endPoint x: 493, endPoint y: 160, distance: 8.2
click at [433, 162] on div "Hold to Speak" at bounding box center [443, 159] width 65 height 7
click at [446, 159] on div "Hold to Speak" at bounding box center [443, 159] width 65 height 7
click at [439, 158] on div "Hold to Speak" at bounding box center [443, 159] width 65 height 7
click at [484, 193] on mat-form-field "None" at bounding box center [509, 194] width 79 height 12
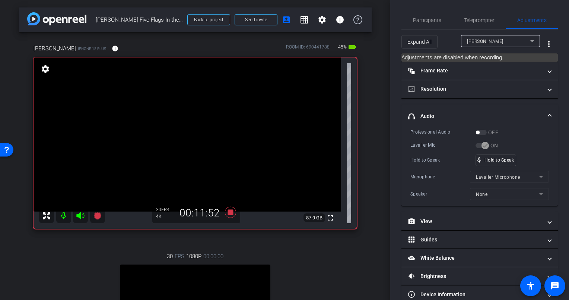
click at [537, 191] on mat-form-field "None" at bounding box center [509, 194] width 79 height 12
click at [537, 176] on mat-form-field "Lavalier Microphone" at bounding box center [509, 177] width 79 height 12
click at [487, 178] on mat-form-field "Lavalier Microphone" at bounding box center [509, 177] width 79 height 12
drag, startPoint x: 497, startPoint y: 158, endPoint x: 490, endPoint y: 158, distance: 6.4
click at [438, 158] on div "Hold to Speak" at bounding box center [443, 159] width 65 height 7
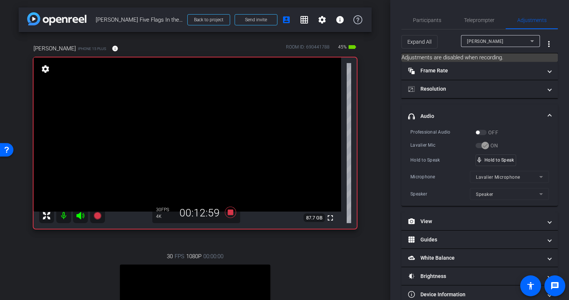
click at [440, 165] on div "Hold to Speak mic_none Hold to Speak" at bounding box center [480, 160] width 139 height 12
drag, startPoint x: 499, startPoint y: 160, endPoint x: 493, endPoint y: 159, distance: 5.4
click at [443, 158] on div "Hold to Speak" at bounding box center [443, 159] width 65 height 7
click at [443, 159] on div "Hold to Speak" at bounding box center [443, 159] width 65 height 7
click at [440, 162] on div "Hold to Speak" at bounding box center [443, 159] width 65 height 7
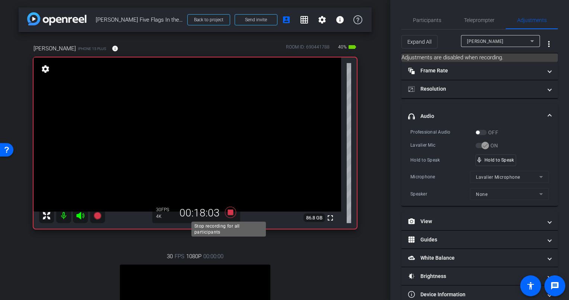
click at [228, 212] on icon at bounding box center [230, 211] width 11 height 11
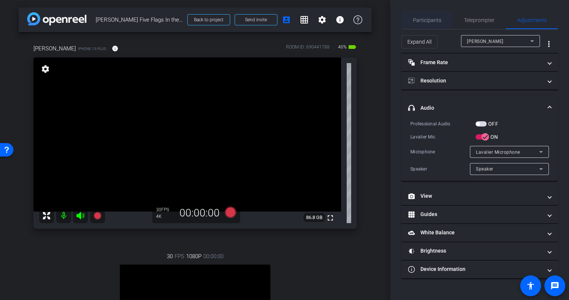
click at [421, 14] on span "Participants" at bounding box center [427, 20] width 28 height 18
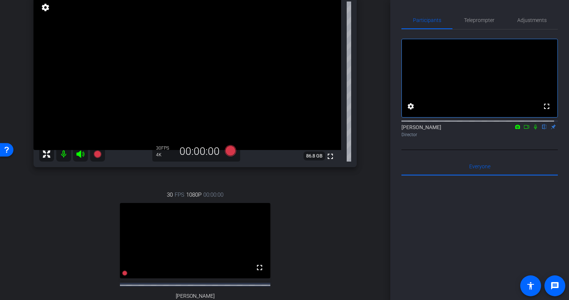
scroll to position [201, 0]
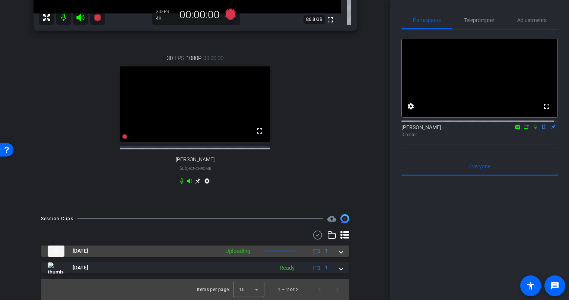
click at [340, 247] on span at bounding box center [341, 251] width 3 height 8
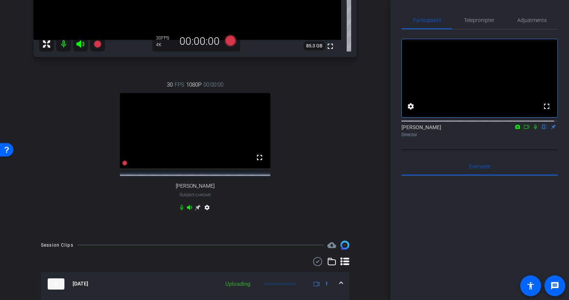
scroll to position [0, 0]
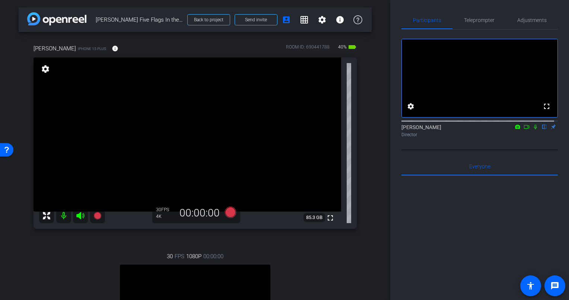
click at [362, 156] on div "Rafael Plasencia iPhone 15 Plus info ROOM ID: 690441788 40% battery_std fullscr…" at bounding box center [195, 218] width 353 height 372
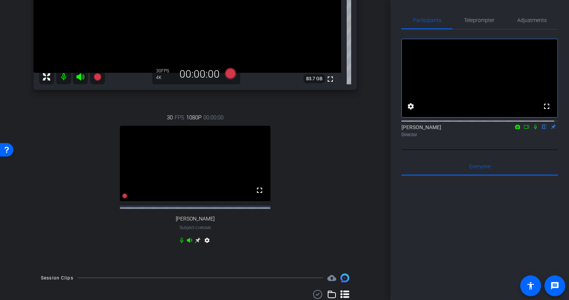
scroll to position [239, 0]
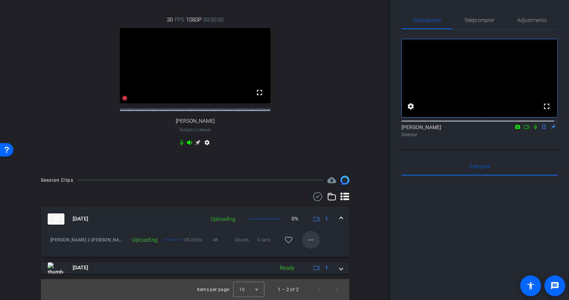
click at [307, 240] on mat-icon "more_horiz" at bounding box center [311, 239] width 9 height 9
click at [356, 221] on div at bounding box center [284, 150] width 569 height 300
click at [334, 216] on div "Sep 12, 2025 Uploading 0% 1" at bounding box center [194, 218] width 292 height 11
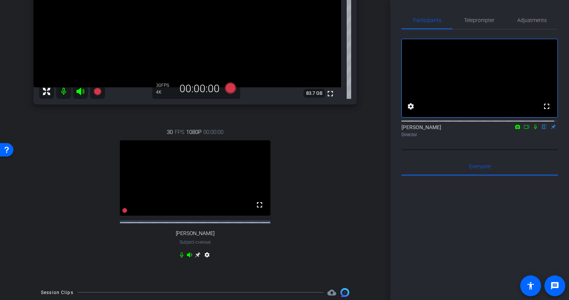
scroll to position [0, 0]
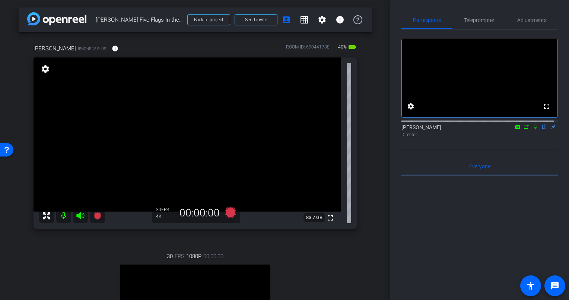
click at [361, 125] on div "Rafael Plasencia iPhone 15 Plus info ROOM ID: 690441788 40% battery_std fullscr…" at bounding box center [195, 218] width 353 height 372
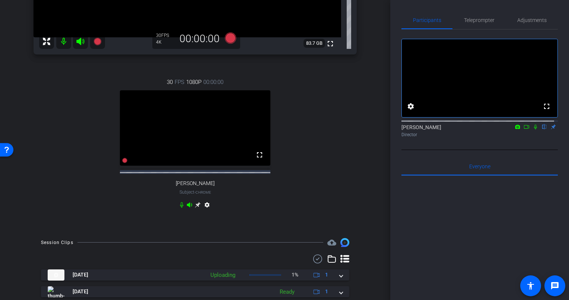
scroll to position [201, 0]
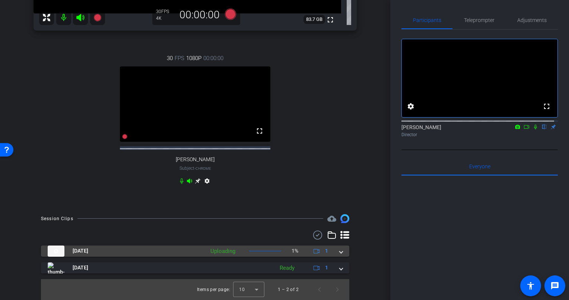
click at [340, 253] on span at bounding box center [341, 251] width 3 height 8
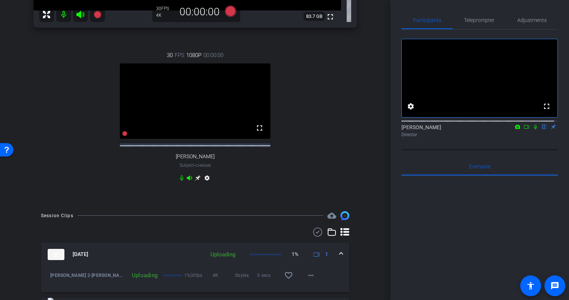
click at [340, 257] on span at bounding box center [341, 254] width 3 height 8
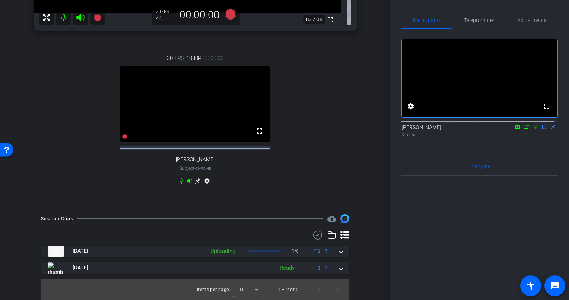
scroll to position [0, 0]
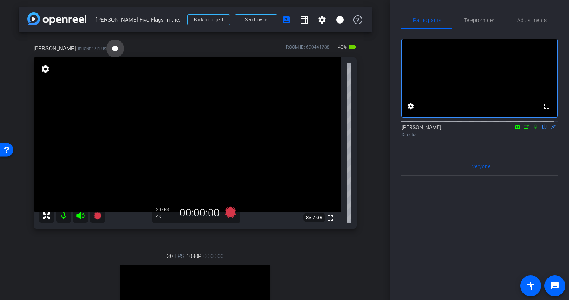
click at [112, 48] on mat-icon "info" at bounding box center [115, 48] width 7 height 7
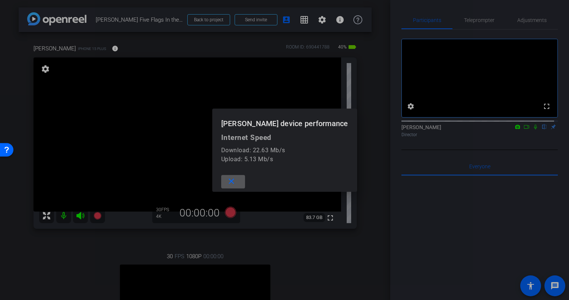
click at [231, 180] on mat-icon "close" at bounding box center [231, 181] width 9 height 9
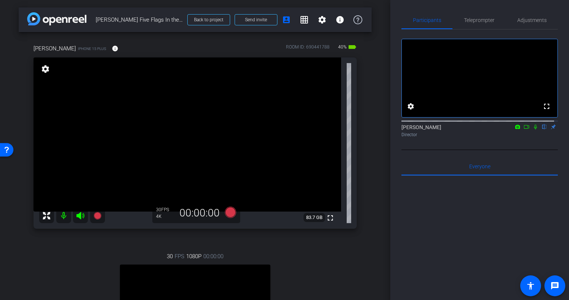
click at [372, 160] on div "arrow_back Rafael Plasencia Five Flags In the Moment Back to project Send invit…" at bounding box center [195, 150] width 391 height 300
click at [373, 144] on div "arrow_back Rafael Plasencia Five Flags In the Moment Back to project Send invit…" at bounding box center [195, 150] width 391 height 300
click at [375, 142] on div "arrow_back Rafael Plasencia Five Flags In the Moment Back to project Send invit…" at bounding box center [195, 150] width 391 height 300
click at [369, 143] on div "arrow_back Rafael Plasencia Five Flags In the Moment Back to project Send invit…" at bounding box center [195, 150] width 391 height 300
click at [368, 145] on div "arrow_back Rafael Plasencia Five Flags In the Moment Back to project Send invit…" at bounding box center [195, 150] width 391 height 300
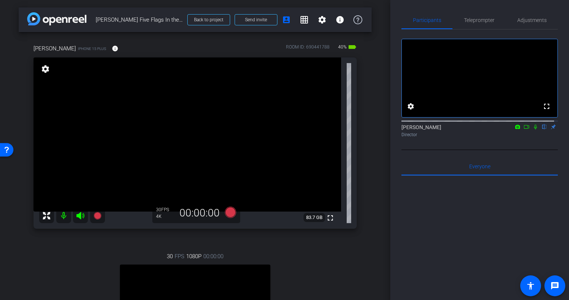
click at [367, 145] on div "Rafael Plasencia iPhone 15 Plus info ROOM ID: 690441788 40% battery_std fullscr…" at bounding box center [195, 218] width 353 height 372
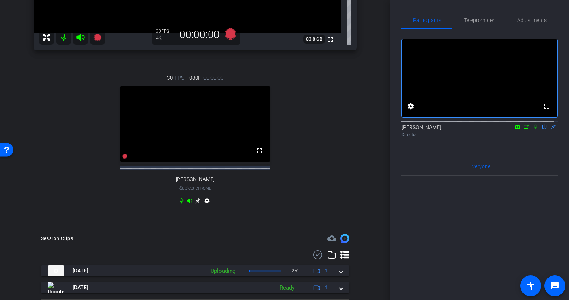
scroll to position [201, 0]
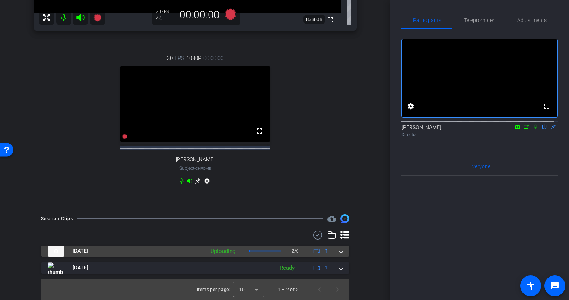
click at [340, 250] on span at bounding box center [341, 251] width 3 height 8
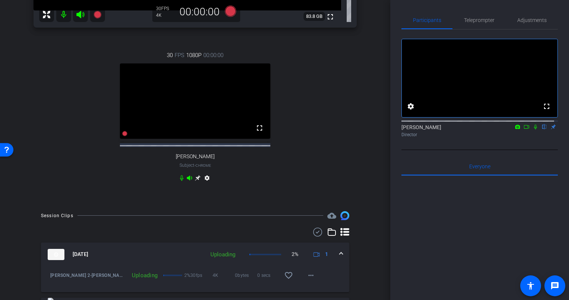
click at [340, 257] on span at bounding box center [341, 254] width 3 height 8
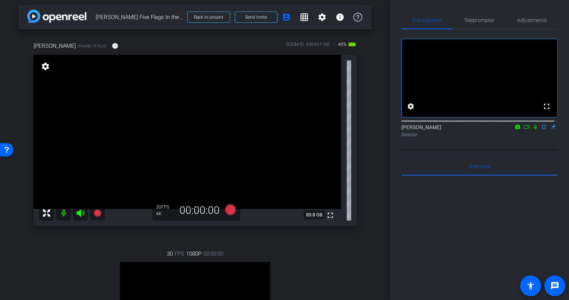
scroll to position [0, 0]
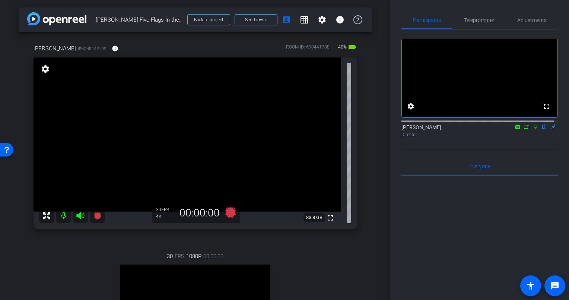
click at [365, 132] on div "Rafael Plasencia iPhone 15 Plus info ROOM ID: 690441788 40% battery_std fullscr…" at bounding box center [195, 218] width 353 height 372
click at [228, 212] on icon at bounding box center [230, 211] width 11 height 11
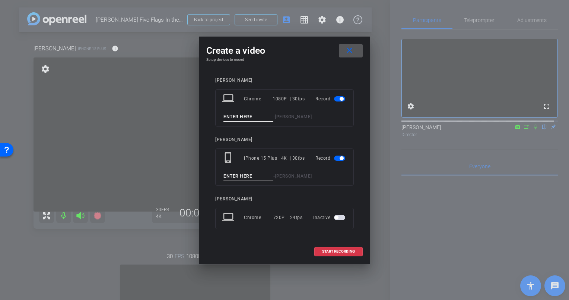
click at [339, 97] on span "button" at bounding box center [339, 98] width 11 height 5
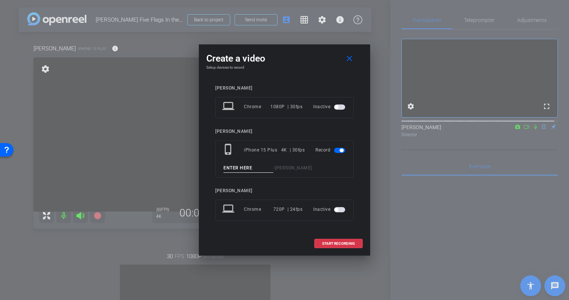
click at [248, 169] on input at bounding box center [249, 167] width 50 height 9
type input "Rafael close"
click at [339, 241] on span "START RECORDING" at bounding box center [338, 243] width 33 height 4
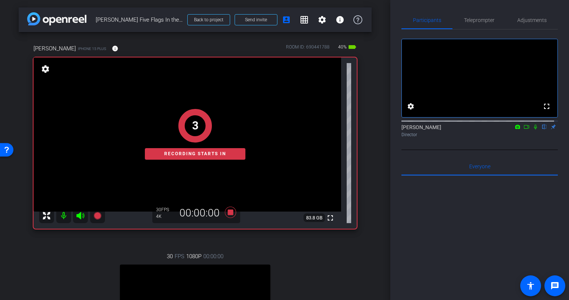
click at [367, 130] on div "Rafael Plasencia iPhone 15 Plus info ROOM ID: 690441788 40% battery_std fullscr…" at bounding box center [195, 218] width 353 height 372
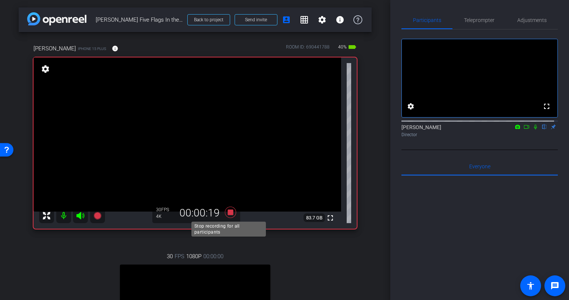
click at [229, 212] on icon at bounding box center [230, 211] width 11 height 11
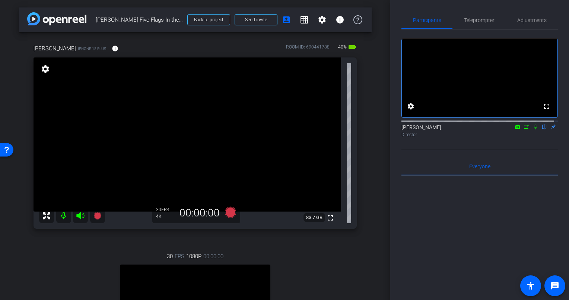
click at [367, 133] on div "Rafael Plasencia iPhone 15 Plus info ROOM ID: 690441788 40% battery_std fullscr…" at bounding box center [195, 218] width 353 height 372
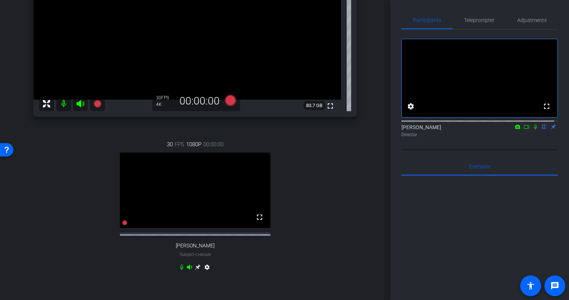
scroll to position [218, 0]
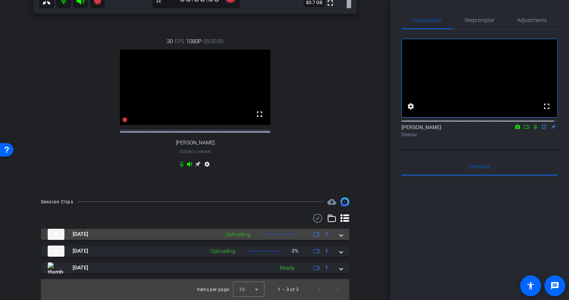
click at [339, 236] on mat-expansion-panel-header "Sep 12, 2025 Uploading 1" at bounding box center [195, 233] width 309 height 11
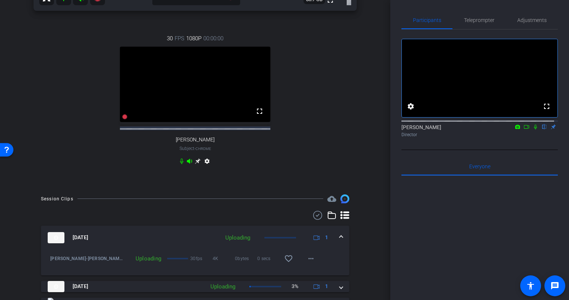
click at [340, 238] on span at bounding box center [341, 237] width 3 height 8
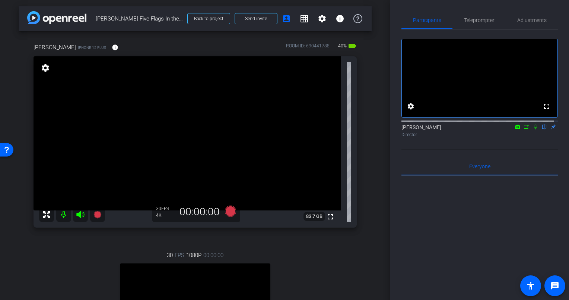
scroll to position [0, 0]
click at [373, 124] on div "arrow_back Rafael Plasencia Five Flags In the Moment Back to project Send invit…" at bounding box center [195, 150] width 391 height 300
click at [360, 128] on div "Rafael Plasencia iPhone 15 Plus info ROOM ID: 690441788 40% battery_std fullscr…" at bounding box center [195, 218] width 353 height 372
click at [361, 129] on div "Rafael Plasencia iPhone 15 Plus info ROOM ID: 690441788 40% battery_std fullscr…" at bounding box center [195, 218] width 353 height 372
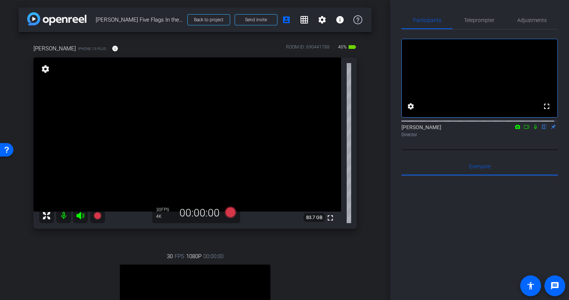
click at [368, 123] on div "arrow_back Rafael Plasencia Five Flags In the Moment Back to project Send invit…" at bounding box center [195, 150] width 391 height 300
click at [366, 131] on div "Rafael Plasencia iPhone 15 Plus info ROOM ID: 690441788 40% battery_std fullscr…" at bounding box center [195, 218] width 353 height 372
click at [112, 48] on mat-icon "info" at bounding box center [115, 48] width 7 height 7
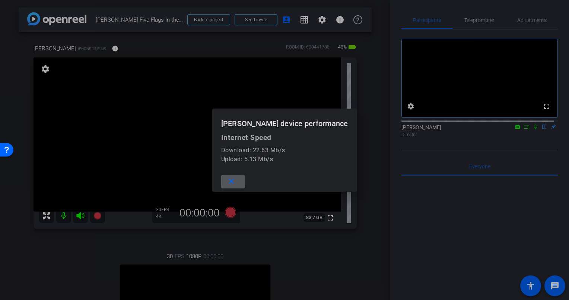
click at [233, 184] on mat-icon "close" at bounding box center [231, 181] width 9 height 9
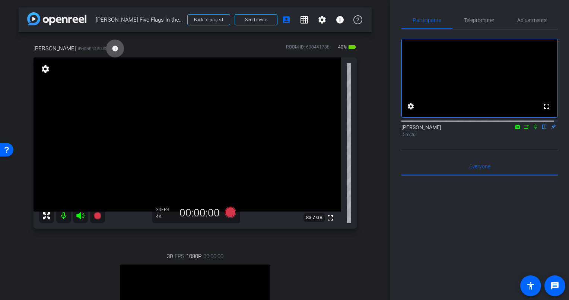
click at [367, 131] on div "Rafael Plasencia iPhone 15 Plus info ROOM ID: 690441788 40% battery_std fullscr…" at bounding box center [195, 218] width 353 height 372
click at [366, 134] on div "Rafael Plasencia iPhone 15 Plus info ROOM ID: 690441788 40% battery_std fullscr…" at bounding box center [195, 218] width 353 height 372
click at [362, 134] on div "Rafael Plasencia iPhone 15 Plus info ROOM ID: 690441788 40% battery_std fullscr…" at bounding box center [195, 218] width 353 height 372
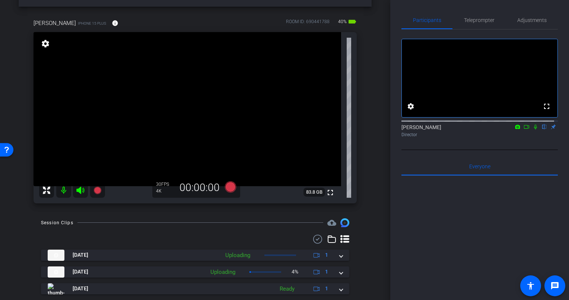
scroll to position [46, 0]
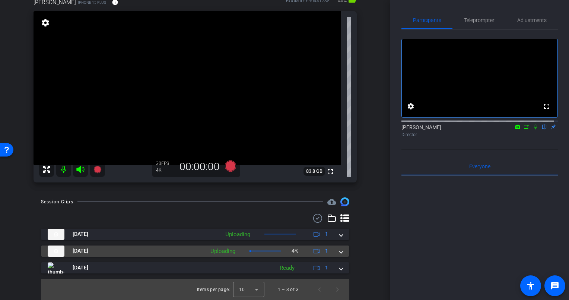
click at [340, 250] on span at bounding box center [341, 251] width 3 height 8
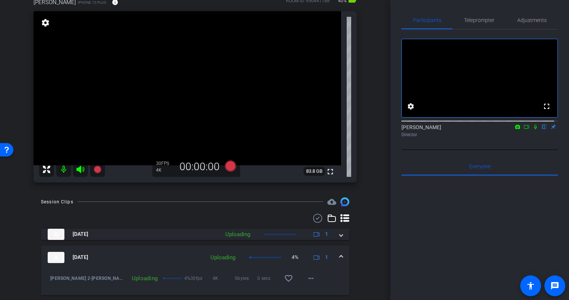
click at [340, 253] on span at bounding box center [341, 257] width 3 height 8
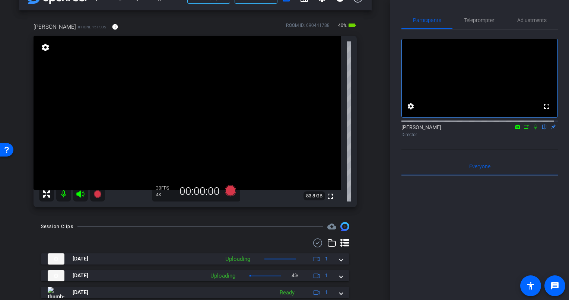
scroll to position [0, 0]
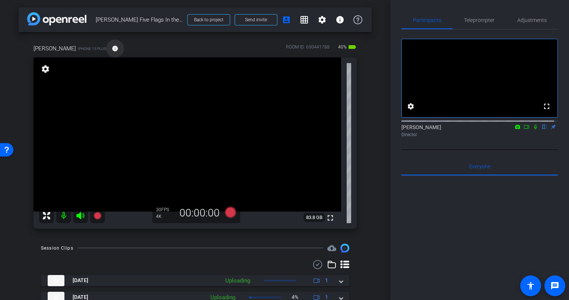
click at [114, 48] on mat-icon "info" at bounding box center [115, 48] width 7 height 7
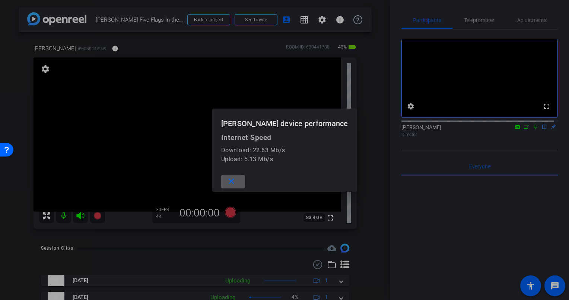
click at [232, 183] on mat-icon "close" at bounding box center [231, 181] width 9 height 9
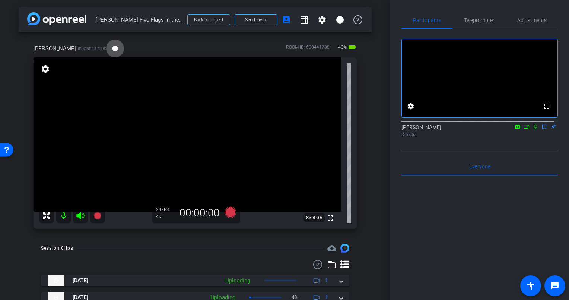
click at [364, 130] on div "Rafael Plasencia iPhone 15 Plus info ROOM ID: 690441788 40% battery_std fullscr…" at bounding box center [195, 134] width 353 height 204
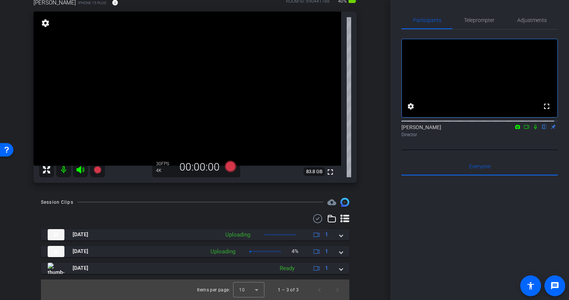
scroll to position [46, 0]
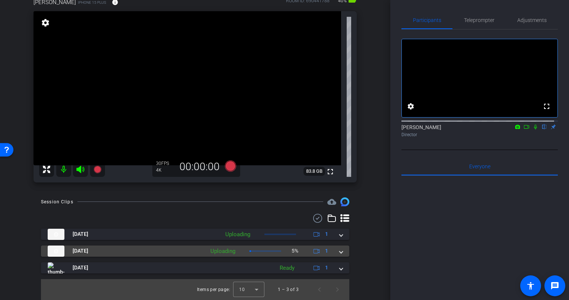
click at [340, 252] on mat-expansion-panel-header "Sep 12, 2025 Uploading 5% 1" at bounding box center [195, 250] width 309 height 11
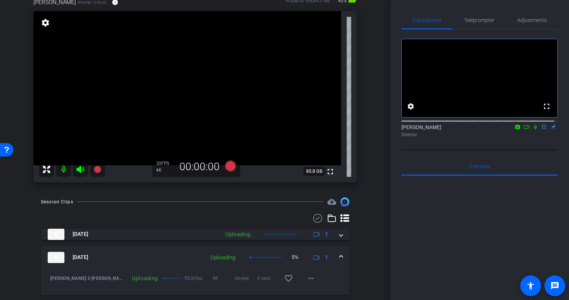
click at [335, 254] on div "Sep 12, 2025 Uploading 5% 1" at bounding box center [194, 257] width 292 height 11
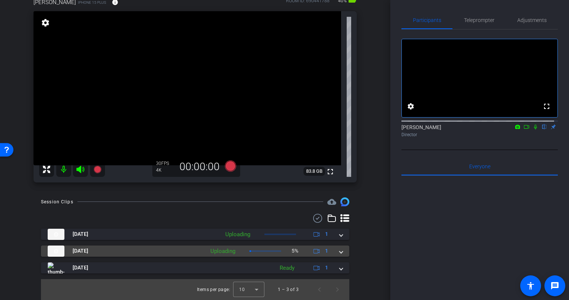
click at [335, 250] on div "Sep 12, 2025 Uploading 5% 1" at bounding box center [194, 250] width 292 height 11
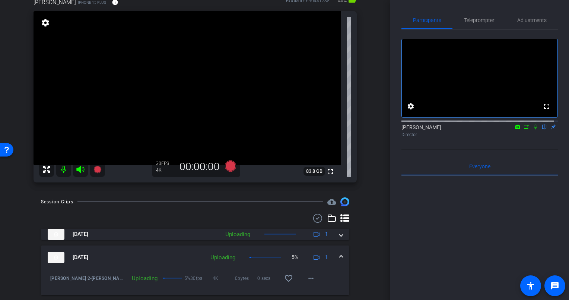
click at [336, 255] on div "Sep 12, 2025 Uploading 5% 1" at bounding box center [194, 257] width 292 height 11
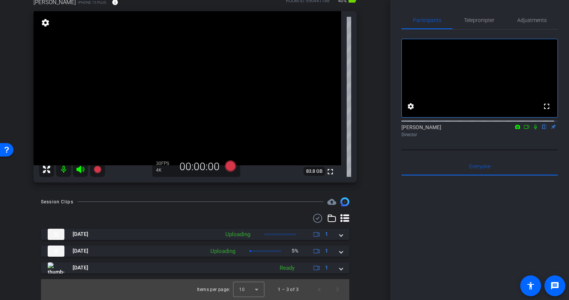
click at [353, 237] on div "Session Clips cloud_upload Sep 12, 2025 Uploading 1 Rafael close-Rafael Plasenc…" at bounding box center [195, 248] width 353 height 102
click at [362, 178] on div "Rafael Plasencia iPhone 15 Plus info ROOM ID: 690441788 40% battery_std fullscr…" at bounding box center [195, 88] width 353 height 204
click at [362, 183] on div "Rafael Plasencia iPhone 15 Plus info ROOM ID: 690441788 40% battery_std fullscr…" at bounding box center [195, 88] width 353 height 204
click at [366, 136] on div "Rafael Plasencia iPhone 15 Plus info ROOM ID: 690441788 40% battery_std fullscr…" at bounding box center [195, 88] width 353 height 204
click at [365, 140] on div "Rafael Plasencia iPhone 15 Plus info ROOM ID: 690441788 40% battery_std fullscr…" at bounding box center [195, 88] width 353 height 204
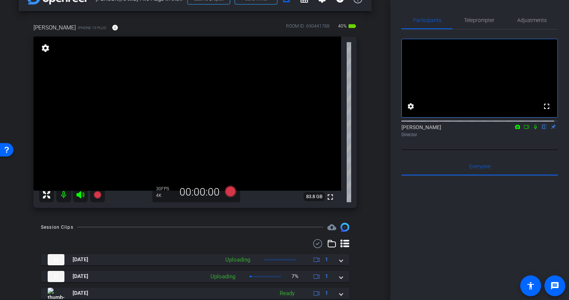
scroll to position [0, 0]
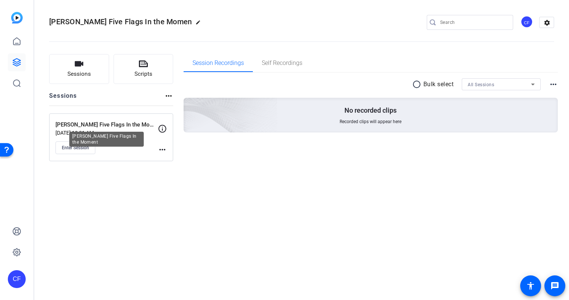
click at [101, 125] on p "[PERSON_NAME] Five Flags In the Moment" at bounding box center [107, 124] width 102 height 9
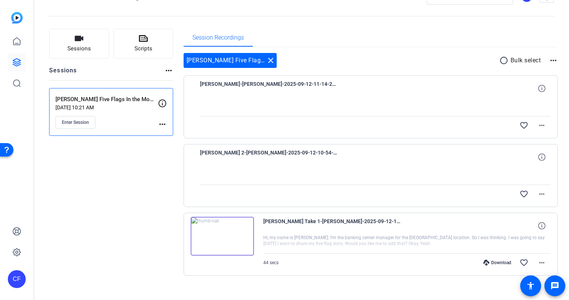
scroll to position [33, 0]
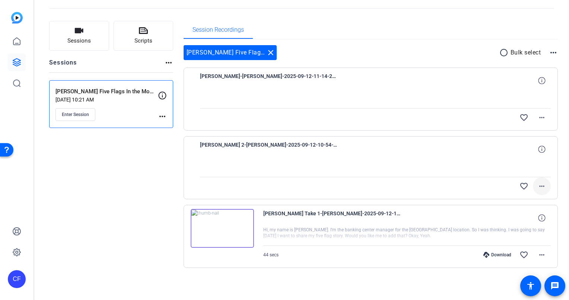
click at [539, 185] on mat-icon "more_horiz" at bounding box center [542, 185] width 9 height 9
click at [539, 187] on div at bounding box center [284, 150] width 569 height 300
click at [541, 118] on mat-icon "more_horiz" at bounding box center [542, 117] width 9 height 9
click at [540, 115] on div at bounding box center [284, 150] width 569 height 300
click at [140, 154] on div "Sessions Scripts Sessions more_horiz [PERSON_NAME] Five Flags In the Moment [DA…" at bounding box center [111, 156] width 124 height 271
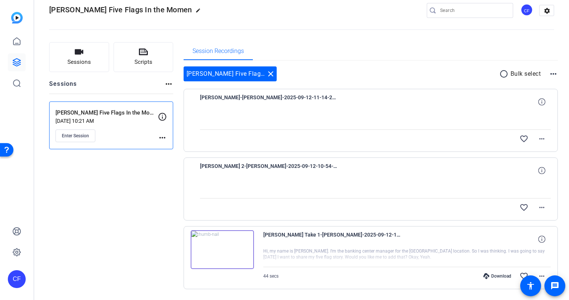
scroll to position [0, 0]
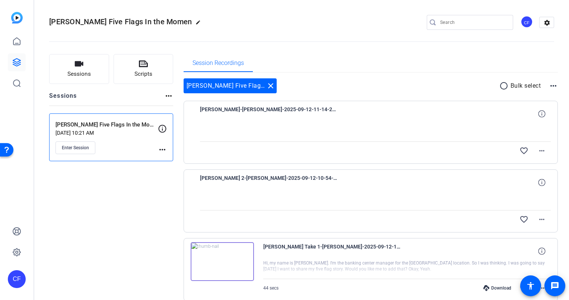
click at [128, 188] on div "Sessions Scripts Sessions more_horiz Rafael Plasencia Five Flags In the Moment …" at bounding box center [111, 189] width 124 height 271
click at [538, 216] on mat-icon "more_horiz" at bounding box center [542, 219] width 9 height 9
click at [539, 216] on div at bounding box center [284, 150] width 569 height 300
click at [540, 184] on icon at bounding box center [541, 181] width 7 height 7
click at [538, 113] on icon at bounding box center [541, 113] width 7 height 7
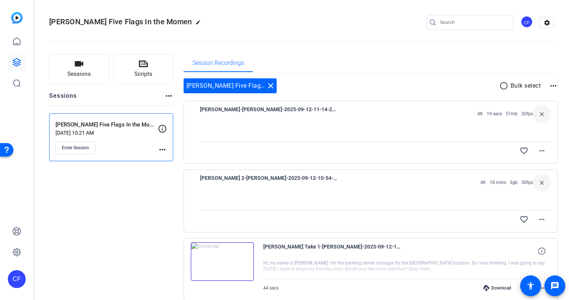
click at [160, 147] on mat-icon "more_horiz" at bounding box center [162, 149] width 9 height 9
click at [135, 194] on div at bounding box center [284, 150] width 569 height 300
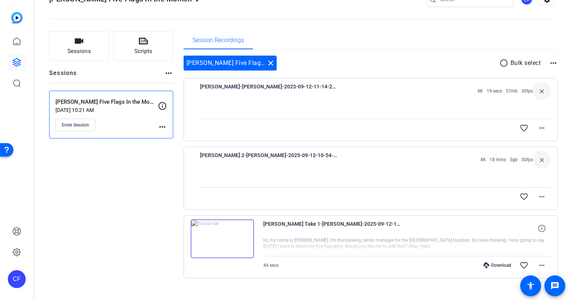
scroll to position [33, 0]
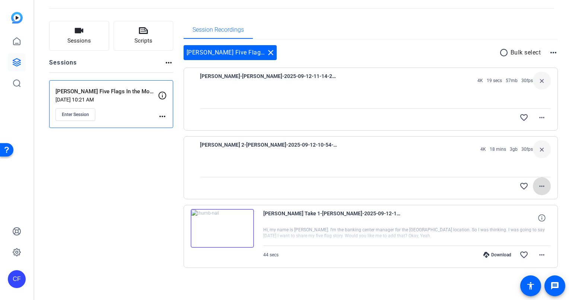
click at [538, 184] on mat-icon "more_horiz" at bounding box center [542, 185] width 9 height 9
click at [540, 184] on div at bounding box center [284, 150] width 569 height 300
click at [127, 164] on div "Sessions Scripts Sessions more_horiz Rafael Plasencia Five Flags In the Moment …" at bounding box center [111, 156] width 124 height 271
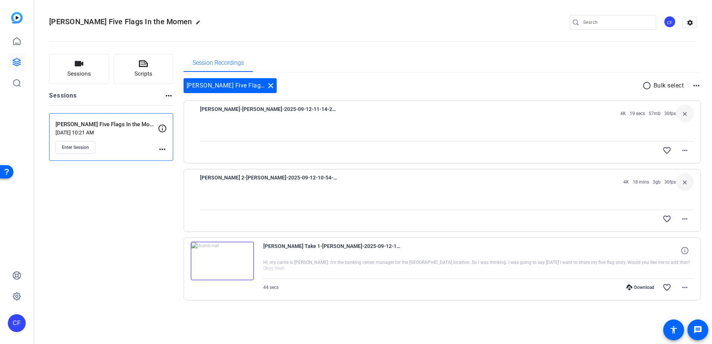
scroll to position [0, 0]
click at [569, 218] on mat-icon "more_horiz" at bounding box center [685, 219] width 9 height 9
click at [569, 217] on div at bounding box center [356, 172] width 712 height 344
click at [153, 208] on div "Sessions Scripts Sessions more_horiz Rafael Plasencia Five Flags In the Moment …" at bounding box center [111, 189] width 124 height 271
click at [569, 218] on mat-icon "more_horiz" at bounding box center [685, 219] width 9 height 9
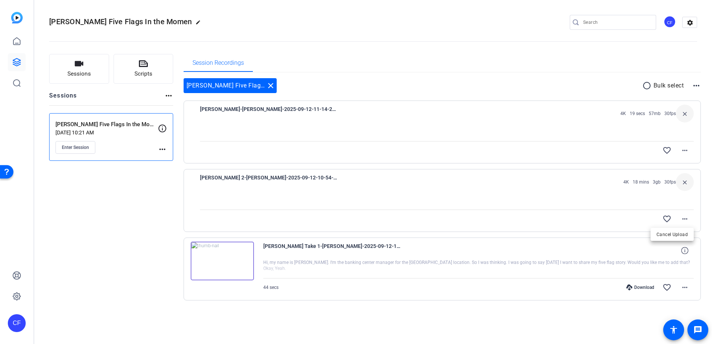
click at [166, 197] on div at bounding box center [356, 172] width 712 height 344
click at [569, 221] on mat-icon "more_horiz" at bounding box center [685, 219] width 9 height 9
click at [569, 218] on div at bounding box center [356, 172] width 712 height 344
click at [171, 202] on div "Sessions Scripts Sessions more_horiz Rafael Plasencia Five Flags In the Moment …" at bounding box center [111, 189] width 124 height 271
click at [219, 258] on img at bounding box center [222, 261] width 63 height 39
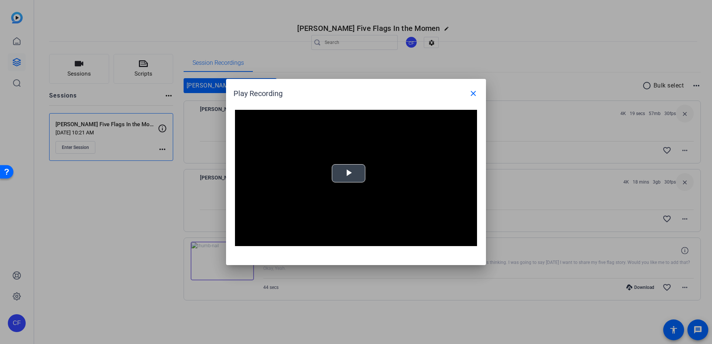
click at [349, 174] on span "Video Player" at bounding box center [349, 174] width 0 height 0
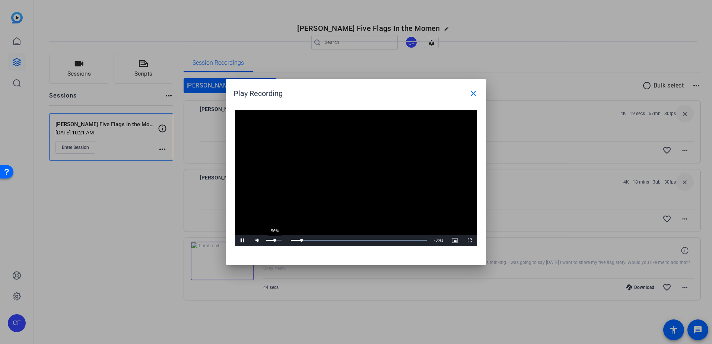
click at [275, 241] on div "56%" at bounding box center [273, 240] width 15 height 1
click at [289, 252] on div "Video Player is loading. Play Video Pause Mute 88% Current Time 0:04 / Duration…" at bounding box center [356, 183] width 260 height 163
click at [329, 238] on div "Loaded : 100.00% 0:16 0:08" at bounding box center [348, 240] width 166 height 11
click at [360, 239] on div "Loaded : 100.00% 0:25 0:25" at bounding box center [348, 240] width 166 height 11
click at [394, 238] on div "Loaded : 100.00% 0:35 0:25" at bounding box center [348, 240] width 166 height 11
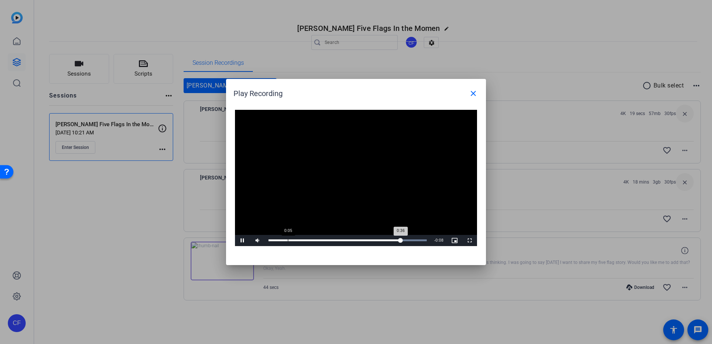
click at [288, 239] on div "Loaded : 100.00% 0:05 0:36" at bounding box center [348, 240] width 166 height 11
click at [272, 242] on div "Loaded : 100.00% 0:01 0:06" at bounding box center [348, 240] width 166 height 11
click at [475, 94] on mat-icon "close" at bounding box center [473, 93] width 9 height 9
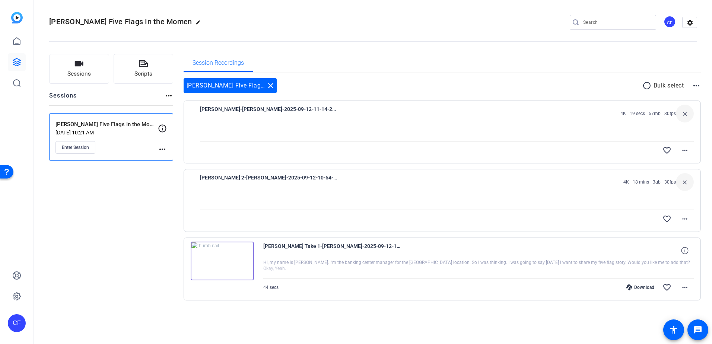
click at [145, 210] on div "Sessions Scripts Sessions more_horiz Rafael Plasencia Five Flags In the Moment …" at bounding box center [111, 189] width 124 height 271
click at [333, 87] on div "Rafael Plasencia Five Flags In the Moment close radio_button_unchecked Bulk sel…" at bounding box center [443, 85] width 518 height 15
click at [114, 214] on div "Sessions Scripts Sessions more_horiz Rafael Plasencia Five Flags In the Moment …" at bounding box center [111, 189] width 124 height 271
click at [159, 202] on div "Sessions Scripts Sessions more_horiz Rafael Plasencia Five Flags In the Moment …" at bounding box center [111, 189] width 124 height 271
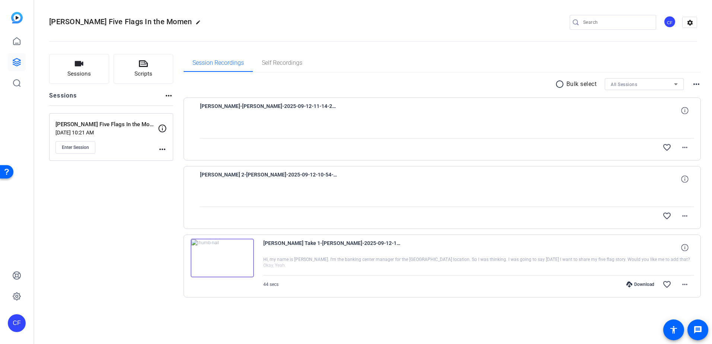
click at [247, 307] on div "radio_button_unchecked Bulk select All Sessions more_horiz Rafael close-Rafael …" at bounding box center [443, 197] width 518 height 249
click at [155, 210] on div "Sessions Scripts Sessions more_horiz Rafael Plasencia Five Flags In the Moment …" at bounding box center [111, 188] width 124 height 268
click at [688, 146] on mat-icon "more_horiz" at bounding box center [685, 147] width 9 height 9
click at [145, 191] on div at bounding box center [356, 172] width 712 height 344
click at [15, 60] on icon at bounding box center [16, 62] width 9 height 9
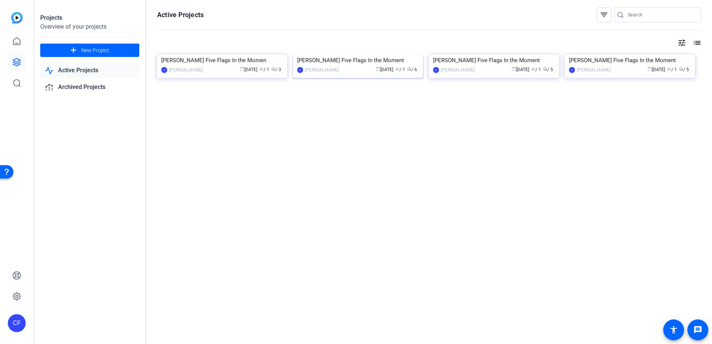
click at [348, 66] on div "[PERSON_NAME] Five Flags In the Moment" at bounding box center [358, 60] width 122 height 11
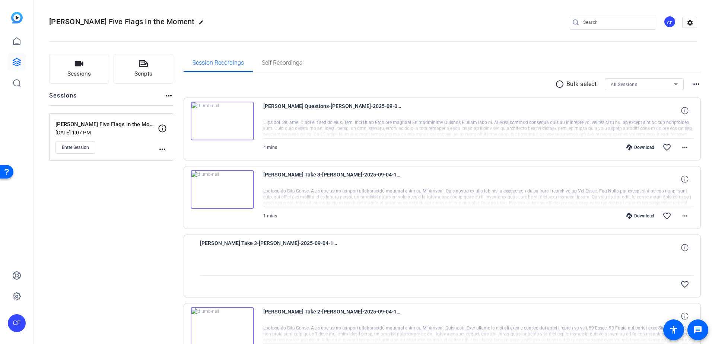
click at [19, 59] on icon at bounding box center [16, 62] width 9 height 9
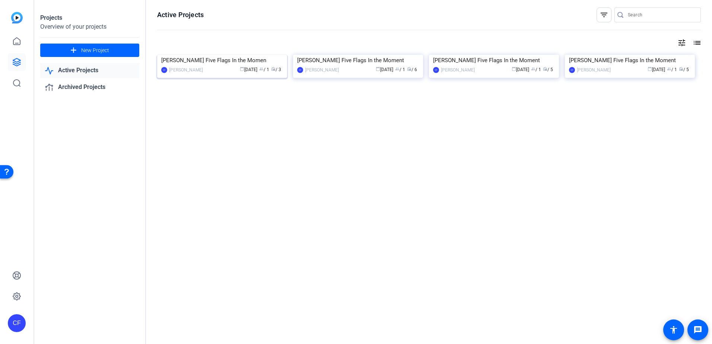
click at [222, 66] on div "[PERSON_NAME] Five Flags In the Momen" at bounding box center [222, 60] width 122 height 11
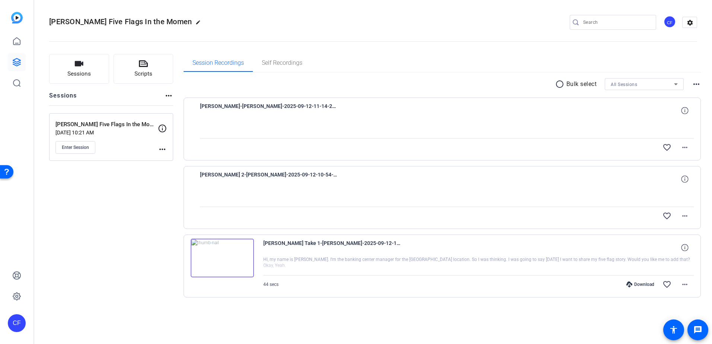
click at [155, 188] on div "Sessions Scripts Sessions more_horiz [PERSON_NAME] Five Flags In the Moment [DA…" at bounding box center [111, 188] width 124 height 268
click at [138, 187] on div "Sessions Scripts Sessions more_horiz [PERSON_NAME] Five Flags In the Moment [DA…" at bounding box center [111, 188] width 124 height 268
click at [129, 218] on div "Sessions Scripts Sessions more_horiz [PERSON_NAME] Five Flags In the Moment [DA…" at bounding box center [111, 188] width 124 height 268
click at [82, 147] on span "Enter Session" at bounding box center [75, 148] width 27 height 6
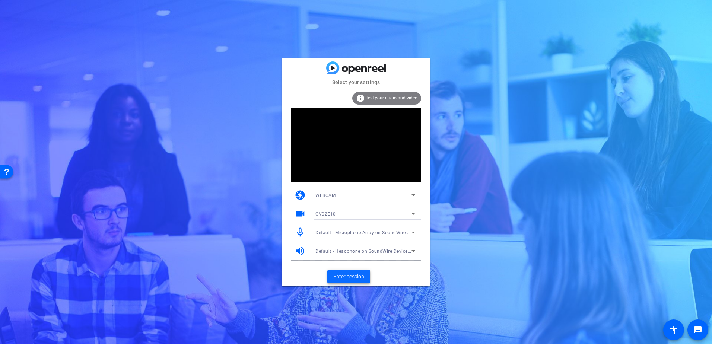
click at [352, 278] on span "Enter session" at bounding box center [348, 277] width 31 height 8
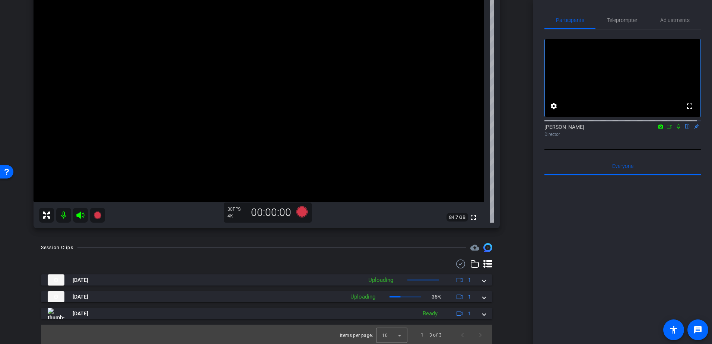
scroll to position [82, 0]
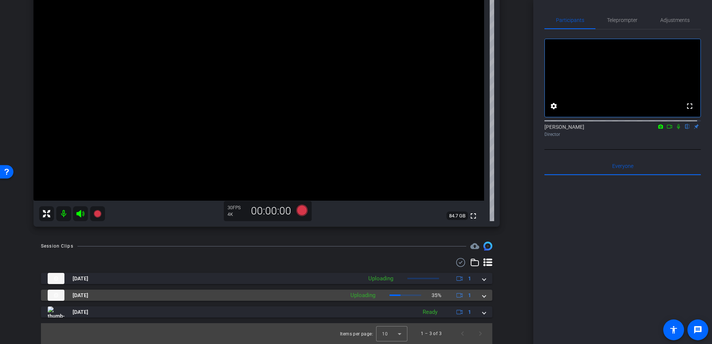
click at [483, 294] on span at bounding box center [484, 296] width 3 height 8
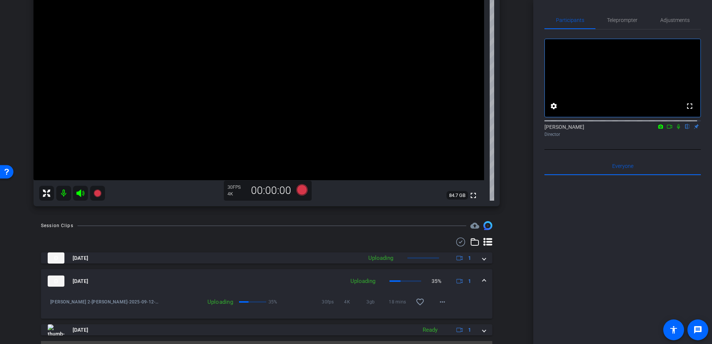
scroll to position [120, 0]
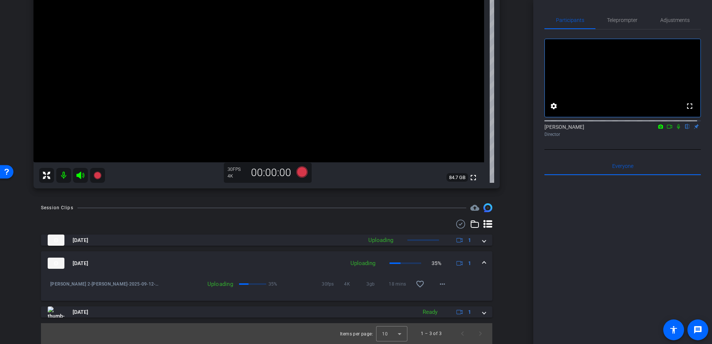
click at [483, 263] on span at bounding box center [484, 264] width 3 height 8
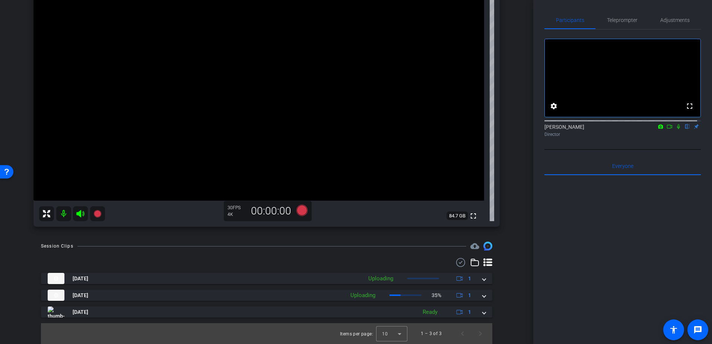
scroll to position [82, 0]
click at [483, 294] on span at bounding box center [484, 296] width 3 height 8
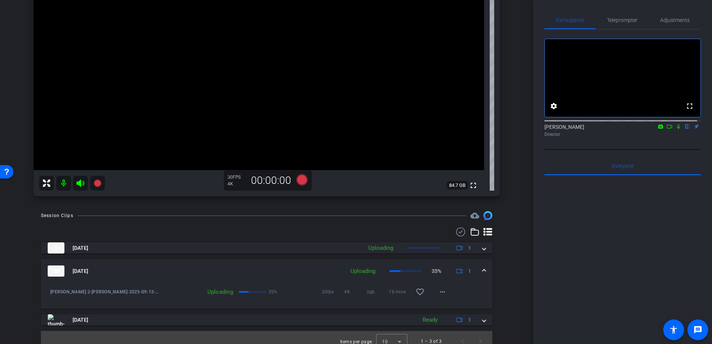
scroll to position [120, 0]
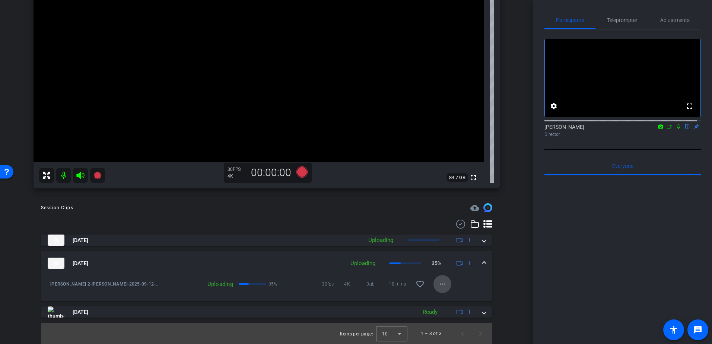
click at [443, 285] on mat-icon "more_horiz" at bounding box center [442, 284] width 9 height 9
click at [514, 278] on div at bounding box center [356, 172] width 712 height 344
click at [483, 262] on mat-expansion-panel-header "Sep 12, 2025 Uploading 35% 1" at bounding box center [267, 264] width 452 height 24
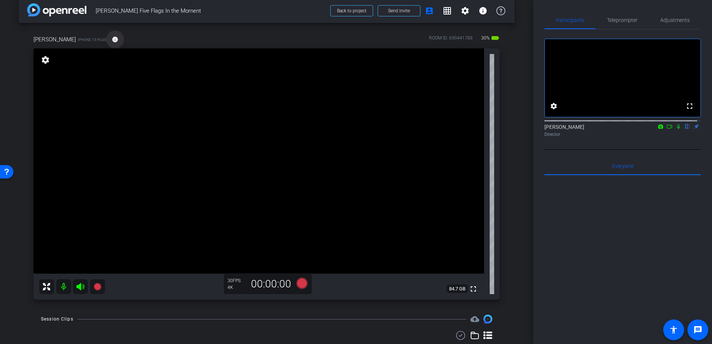
scroll to position [0, 0]
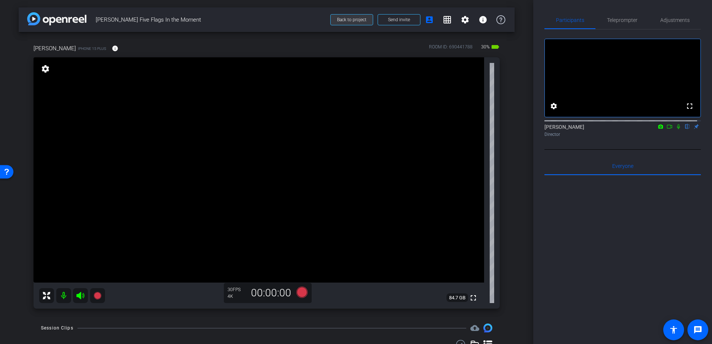
click at [339, 21] on span "Back to project" at bounding box center [351, 19] width 29 height 5
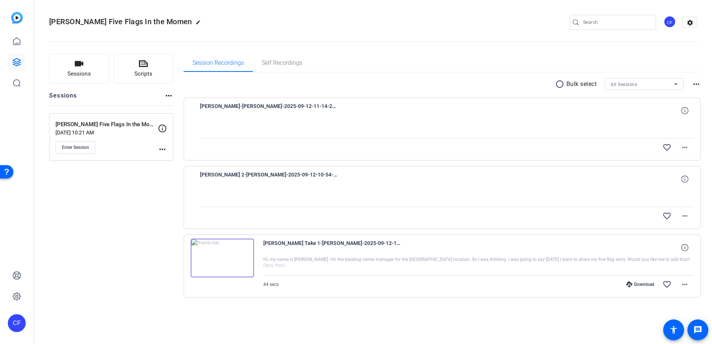
click at [158, 204] on div "Sessions Scripts Sessions more_horiz [PERSON_NAME] Five Flags In the Moment [DA…" at bounding box center [111, 188] width 124 height 268
click at [158, 196] on div "Sessions Scripts Sessions more_horiz Rafael Plasencia Five Flags In the Moment …" at bounding box center [111, 188] width 124 height 268
click at [687, 219] on mat-icon "more_horiz" at bounding box center [685, 216] width 9 height 9
click at [684, 215] on div at bounding box center [356, 172] width 712 height 344
click at [687, 146] on mat-icon "more_horiz" at bounding box center [685, 147] width 9 height 9
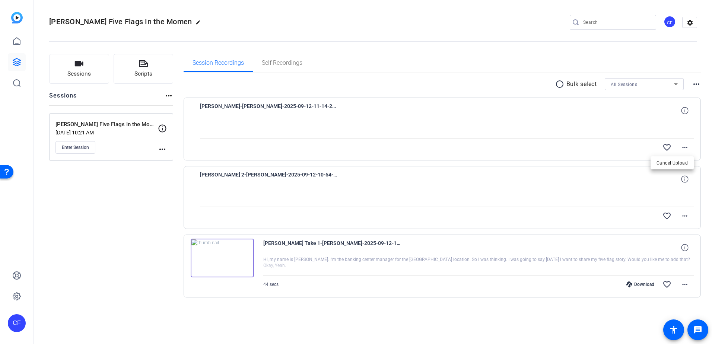
click at [684, 147] on div at bounding box center [356, 172] width 712 height 344
click at [684, 215] on mat-icon "more_horiz" at bounding box center [685, 216] width 9 height 9
click at [685, 215] on div at bounding box center [356, 172] width 712 height 344
click at [143, 195] on div "Sessions Scripts Sessions more_horiz Rafael Plasencia Five Flags In the Moment …" at bounding box center [111, 188] width 124 height 268
click at [164, 146] on mat-icon "more_horiz" at bounding box center [162, 149] width 9 height 9
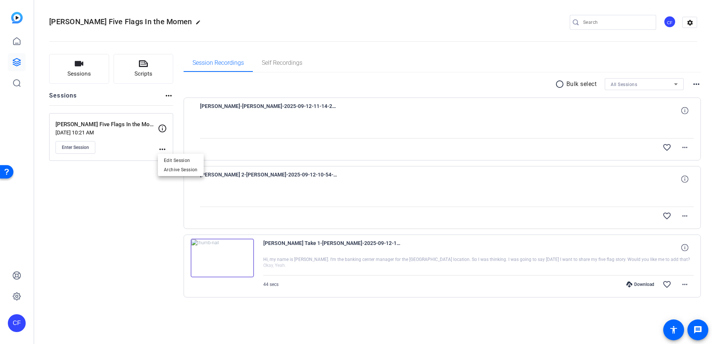
click at [162, 149] on div at bounding box center [356, 172] width 712 height 344
click at [156, 195] on div "Sessions Scripts Sessions more_horiz [PERSON_NAME] Five Flags In the Moment [DA…" at bounding box center [111, 188] width 124 height 268
click at [223, 259] on img at bounding box center [222, 258] width 63 height 39
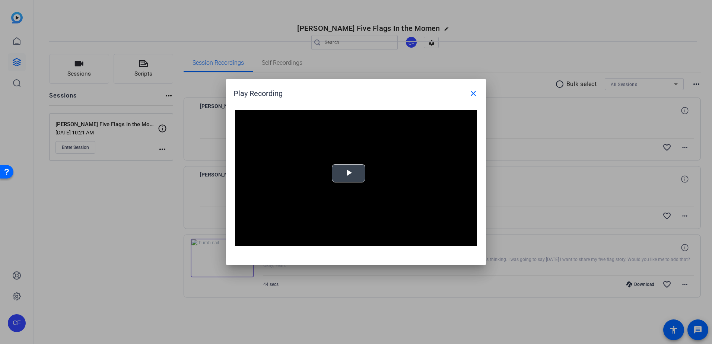
click at [349, 174] on span "Video Player" at bounding box center [349, 174] width 0 height 0
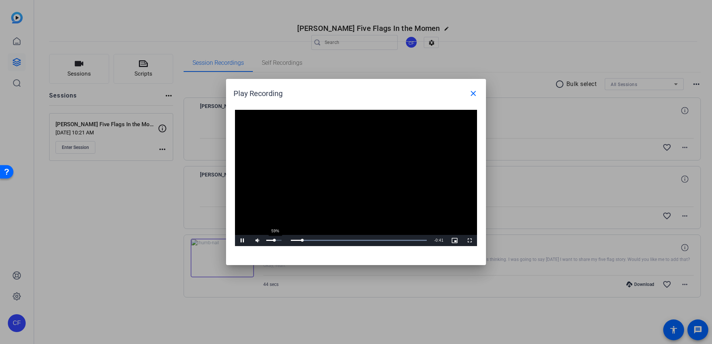
click at [274, 240] on div "59%" at bounding box center [274, 240] width 19 height 11
click at [469, 92] on mat-icon "close" at bounding box center [473, 93] width 9 height 9
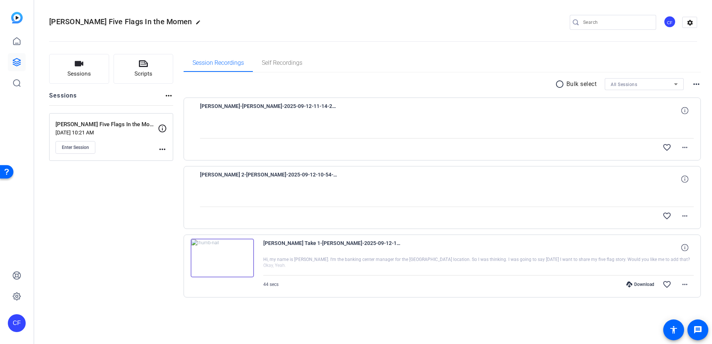
click at [152, 254] on div "Sessions Scripts Sessions more_horiz Rafael Plasencia Five Flags In the Moment …" at bounding box center [111, 188] width 124 height 268
click at [689, 218] on mat-icon "more_horiz" at bounding box center [685, 216] width 9 height 9
click at [687, 216] on div at bounding box center [356, 172] width 712 height 344
click at [687, 185] on span at bounding box center [685, 179] width 18 height 18
click at [686, 114] on icon at bounding box center [685, 110] width 7 height 7
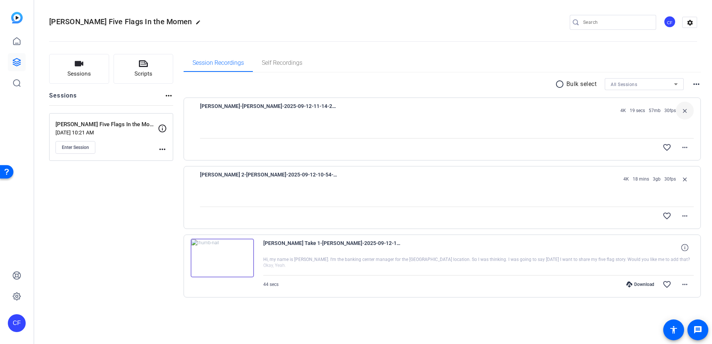
click at [144, 219] on div "Sessions Scripts Sessions more_horiz Rafael Plasencia Five Flags In the Moment …" at bounding box center [111, 188] width 124 height 268
click at [148, 192] on div "Sessions Scripts Sessions more_horiz Rafael Plasencia Five Flags In the Moment …" at bounding box center [111, 188] width 124 height 268
click at [183, 159] on div "Sessions Scripts Sessions more_horiz Rafael Plasencia Five Flags In the Moment …" at bounding box center [373, 188] width 678 height 286
click at [86, 147] on span "Enter Session" at bounding box center [75, 148] width 27 height 6
click at [132, 216] on div "Sessions Scripts Sessions more_horiz [PERSON_NAME] Five Flags In the Moment [DA…" at bounding box center [111, 188] width 124 height 268
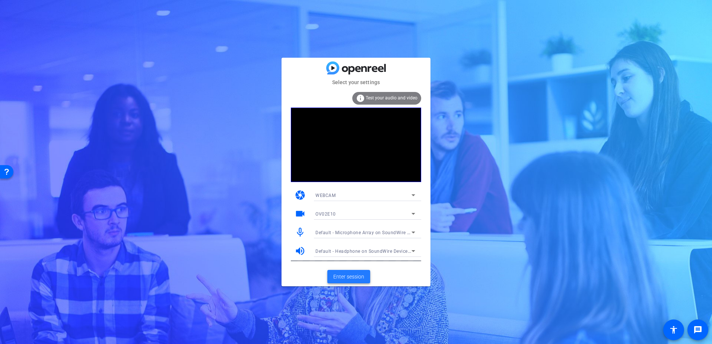
click at [350, 278] on span "Enter session" at bounding box center [348, 277] width 31 height 8
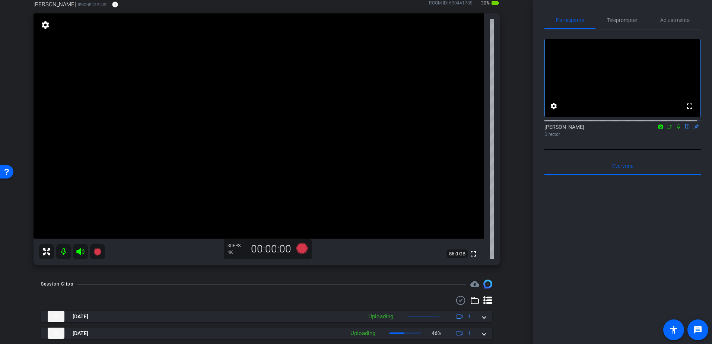
scroll to position [82, 0]
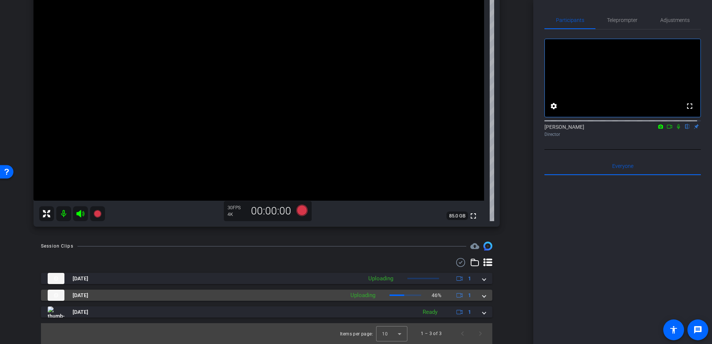
click at [479, 293] on div "[DATE] Uploading 46% 1" at bounding box center [265, 295] width 435 height 11
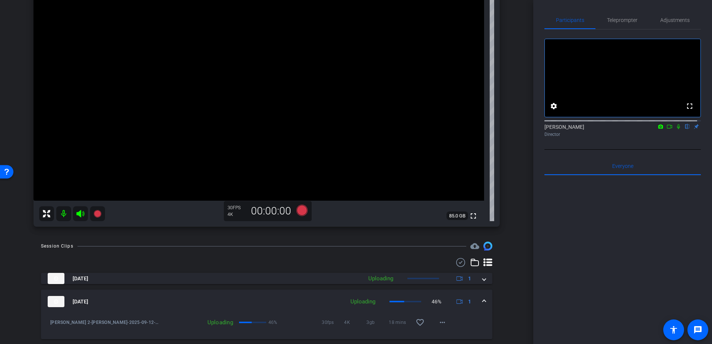
click at [483, 300] on span at bounding box center [484, 302] width 3 height 8
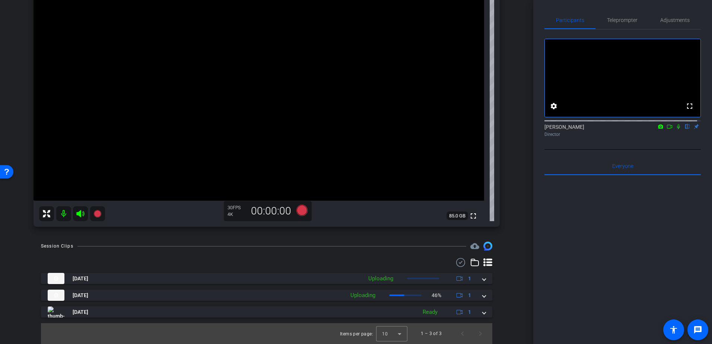
click at [503, 291] on div "Session Clips cloud_upload [DATE] Uploading 1 [DATE] Uploading 46% 1 [PERSON_NA…" at bounding box center [267, 293] width 496 height 102
click at [479, 295] on div "[DATE] Uploading 46% 1" at bounding box center [265, 295] width 435 height 11
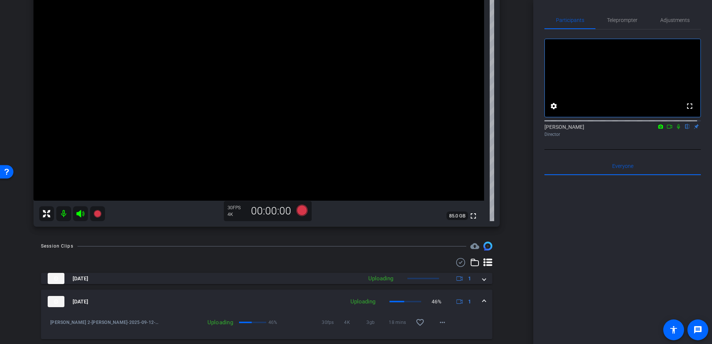
click at [483, 298] on span at bounding box center [484, 302] width 3 height 8
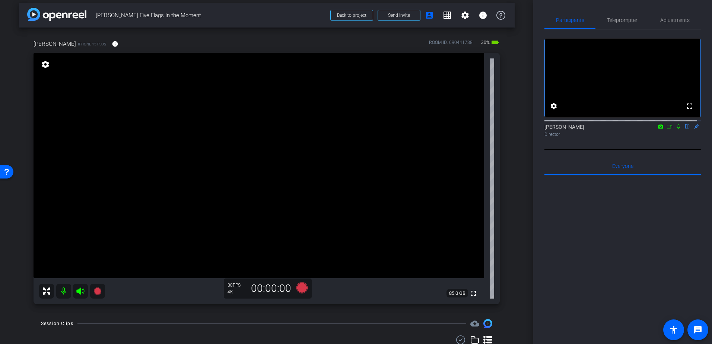
scroll to position [0, 0]
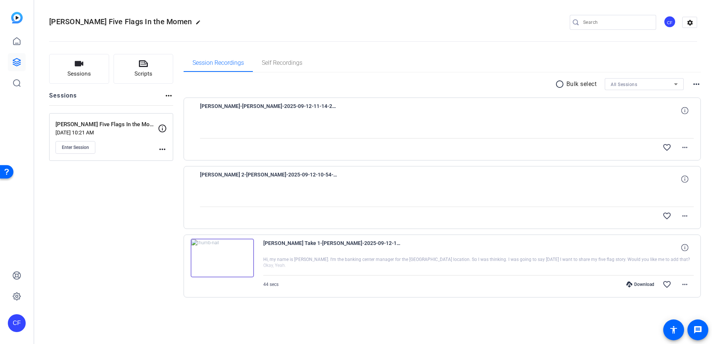
click at [133, 187] on div "Sessions Scripts Sessions more_horiz [PERSON_NAME] Five Flags In the Moment [DA…" at bounding box center [111, 188] width 124 height 268
click at [86, 148] on span "Enter Session" at bounding box center [75, 148] width 27 height 6
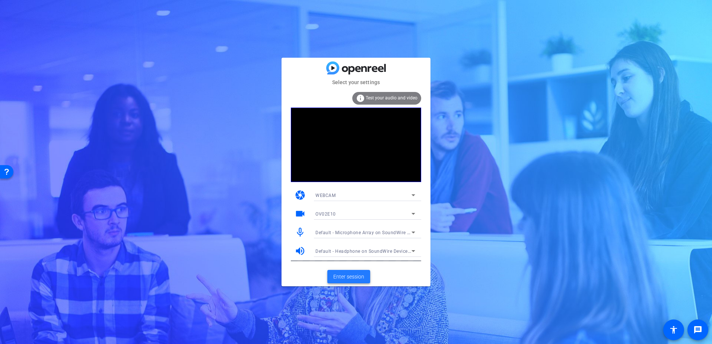
click at [348, 275] on span "Enter session" at bounding box center [348, 277] width 31 height 8
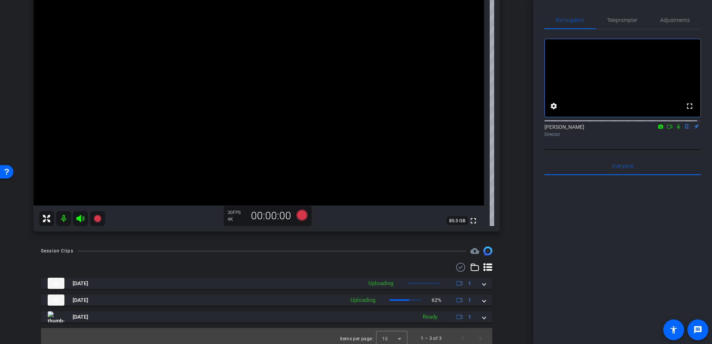
scroll to position [82, 0]
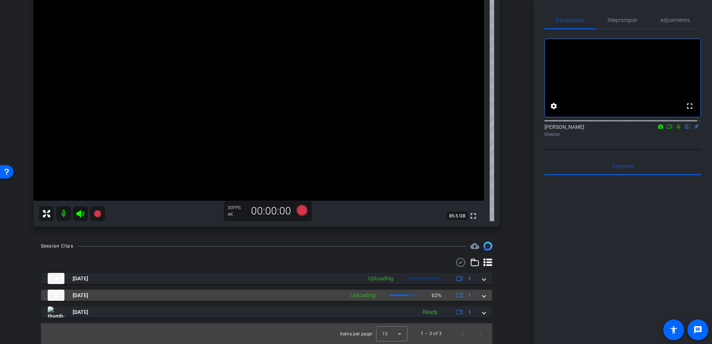
click at [478, 294] on div "Sep 12, 2025 Uploading 62% 1" at bounding box center [265, 295] width 435 height 11
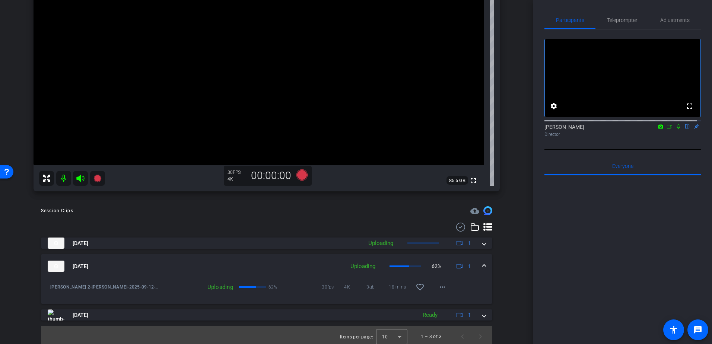
scroll to position [120, 0]
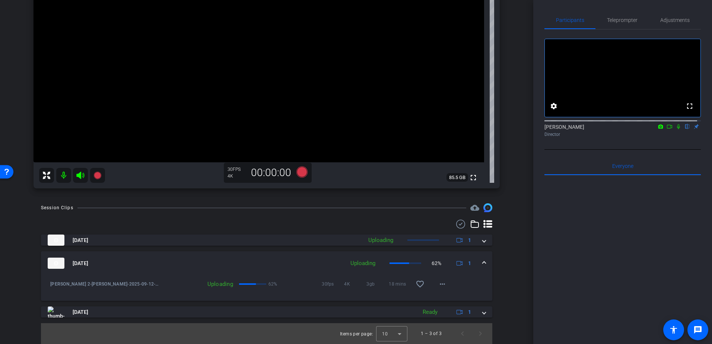
click at [483, 261] on span at bounding box center [484, 264] width 3 height 8
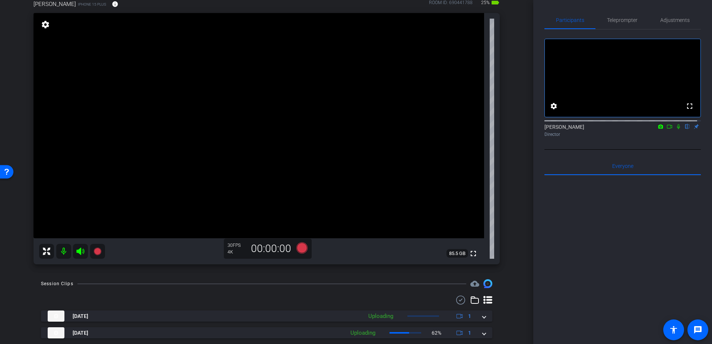
scroll to position [0, 0]
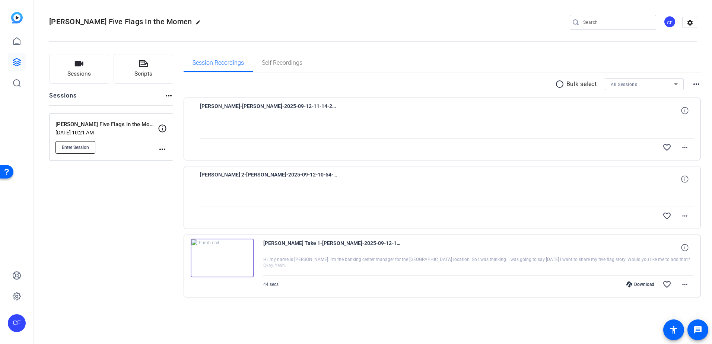
click at [74, 148] on span "Enter Session" at bounding box center [75, 148] width 27 height 6
click at [126, 209] on div "Sessions Scripts Sessions more_horiz [PERSON_NAME] Five Flags In the Moment [DA…" at bounding box center [111, 188] width 124 height 268
click at [155, 202] on div "Sessions Scripts Sessions more_horiz [PERSON_NAME] Five Flags In the Moment [DA…" at bounding box center [111, 188] width 124 height 268
click at [683, 216] on mat-icon "more_horiz" at bounding box center [685, 216] width 9 height 9
click at [686, 216] on div at bounding box center [356, 172] width 712 height 344
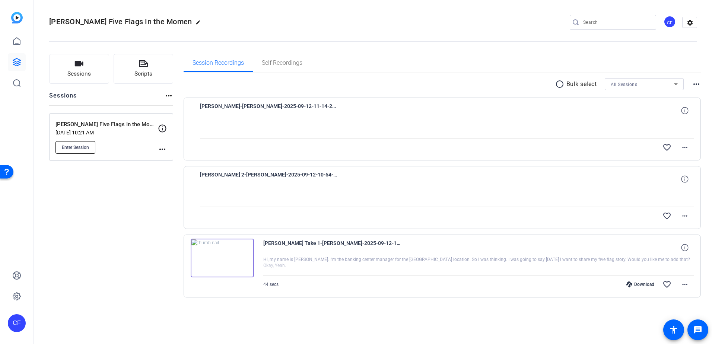
click at [76, 149] on span "Enter Session" at bounding box center [75, 148] width 27 height 6
click at [155, 192] on div "Sessions Scripts Sessions more_horiz [PERSON_NAME] Five Flags In the Moment [DA…" at bounding box center [111, 188] width 124 height 268
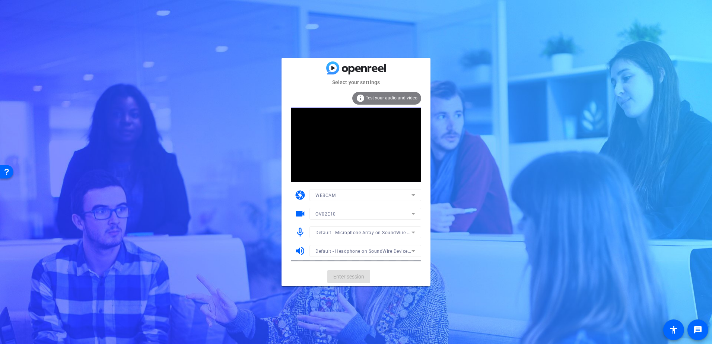
click at [350, 276] on mat-card-actions "Enter session" at bounding box center [356, 276] width 149 height 19
click at [351, 277] on span "Enter session" at bounding box center [348, 277] width 31 height 8
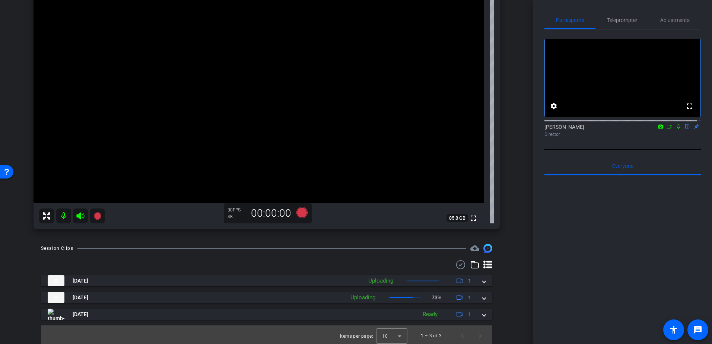
scroll to position [82, 0]
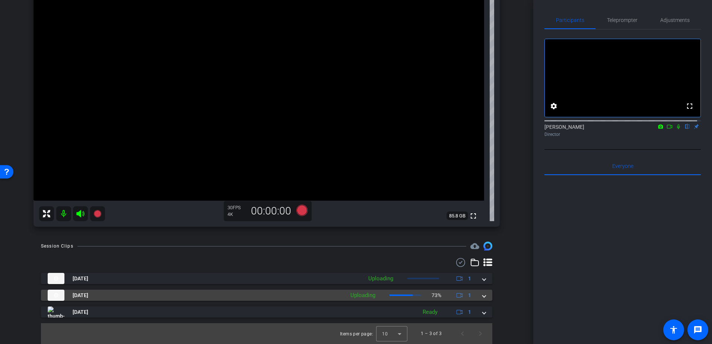
click at [478, 298] on div "[DATE] Uploading 73% 1" at bounding box center [265, 295] width 435 height 11
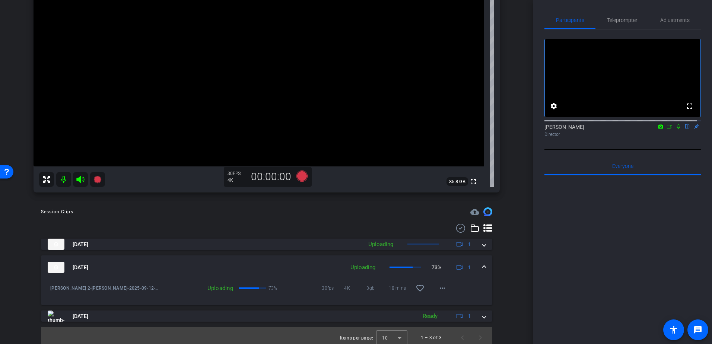
scroll to position [120, 0]
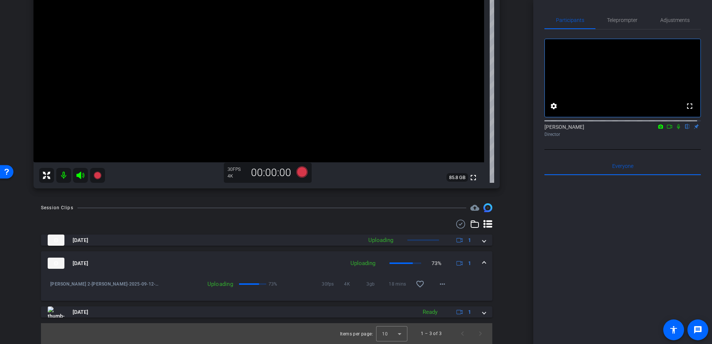
click at [483, 262] on span at bounding box center [484, 264] width 3 height 8
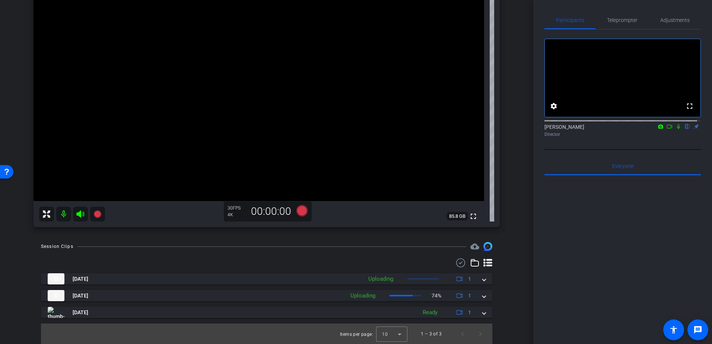
scroll to position [82, 0]
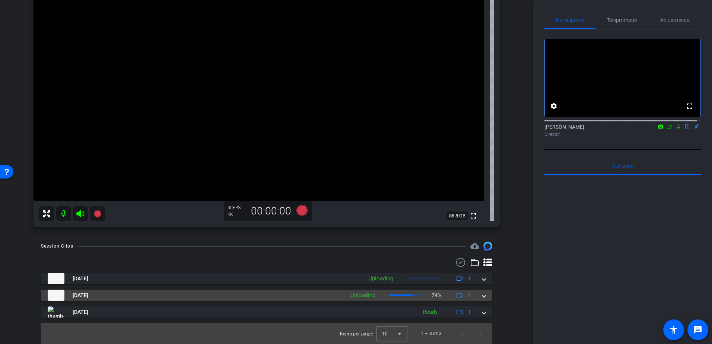
click at [483, 295] on span at bounding box center [484, 296] width 3 height 8
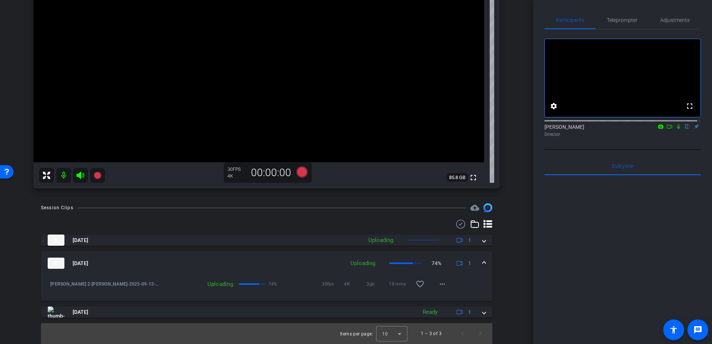
click at [483, 262] on span at bounding box center [484, 264] width 3 height 8
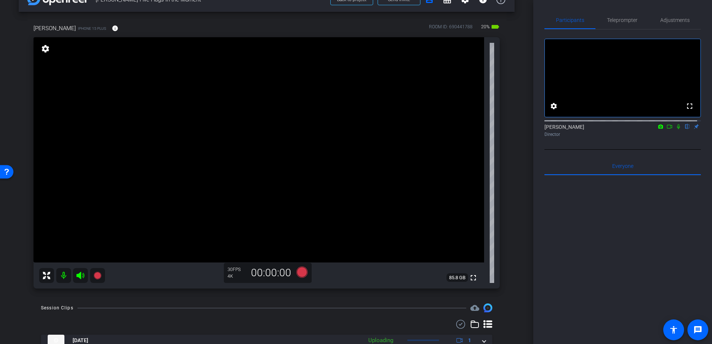
scroll to position [0, 0]
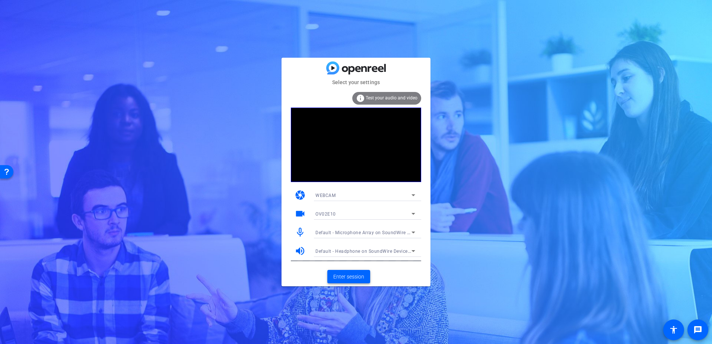
click at [351, 277] on span "Enter session" at bounding box center [348, 277] width 31 height 8
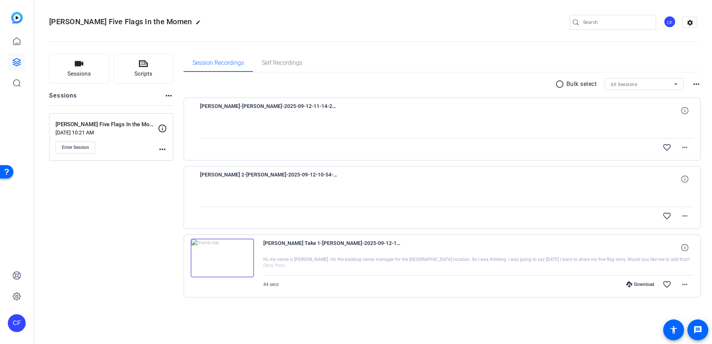
click at [157, 204] on div "Sessions Scripts Sessions more_horiz [PERSON_NAME] Five Flags In the Moment [DA…" at bounding box center [111, 188] width 124 height 268
click at [145, 187] on div "Sessions Scripts Sessions more_horiz [PERSON_NAME] Five Flags In the Moment [DA…" at bounding box center [111, 188] width 124 height 268
click at [86, 147] on span "Enter Session" at bounding box center [75, 148] width 27 height 6
click at [83, 147] on span "Enter Session" at bounding box center [75, 148] width 27 height 6
click at [133, 194] on div "Sessions Scripts Sessions more_horiz [PERSON_NAME] Five Flags In the Moment [DA…" at bounding box center [111, 188] width 124 height 268
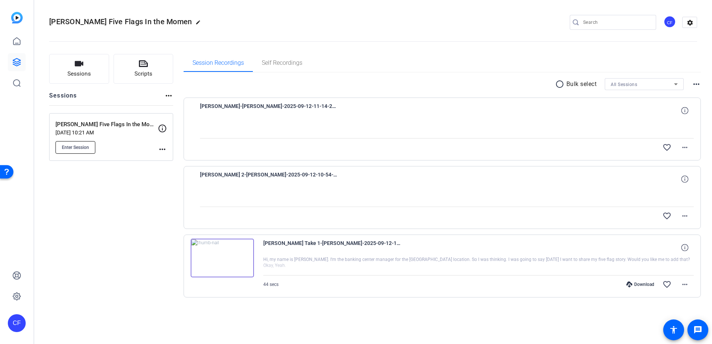
click at [80, 142] on button "Enter Session" at bounding box center [76, 147] width 40 height 13
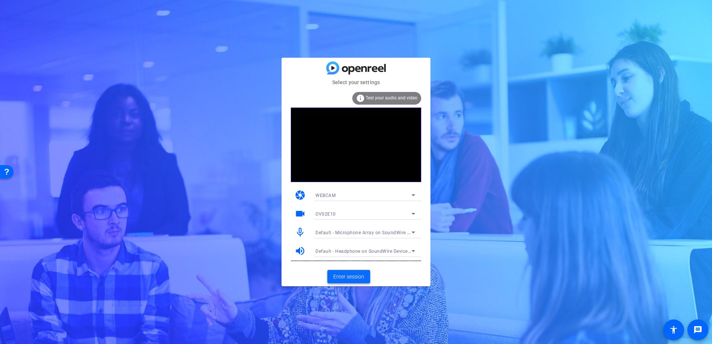
click at [349, 277] on span "Enter session" at bounding box center [348, 277] width 31 height 8
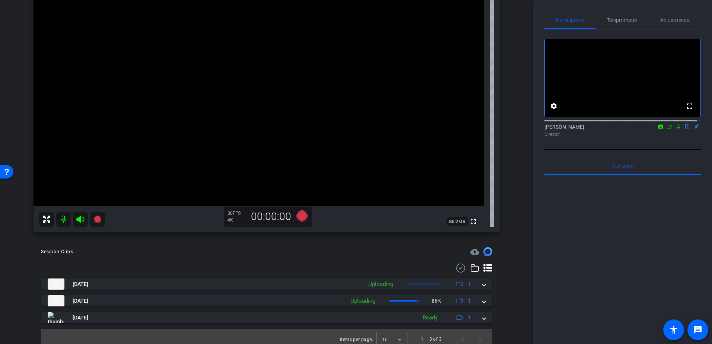
scroll to position [82, 0]
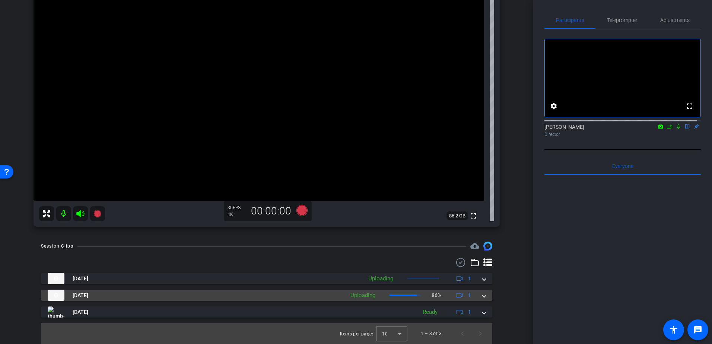
click at [478, 297] on div "[DATE] Uploading 86% 1" at bounding box center [265, 295] width 435 height 11
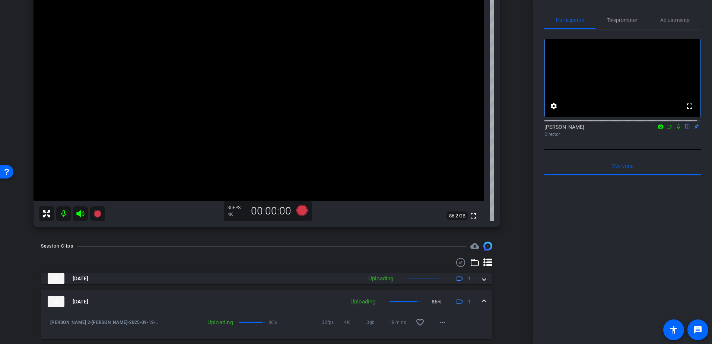
click at [480, 294] on mat-expansion-panel-header "[DATE] Uploading 86% 1" at bounding box center [267, 302] width 452 height 24
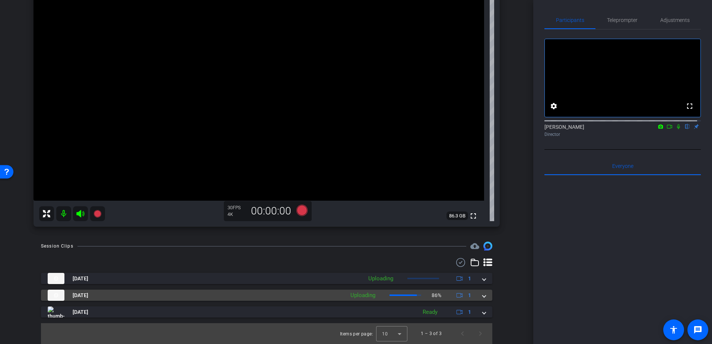
click at [483, 293] on span at bounding box center [484, 296] width 3 height 8
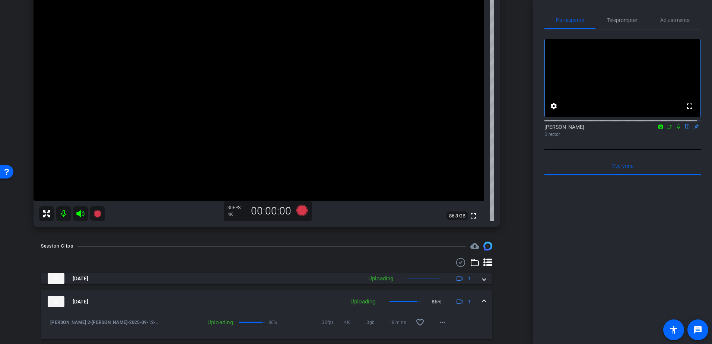
scroll to position [120, 0]
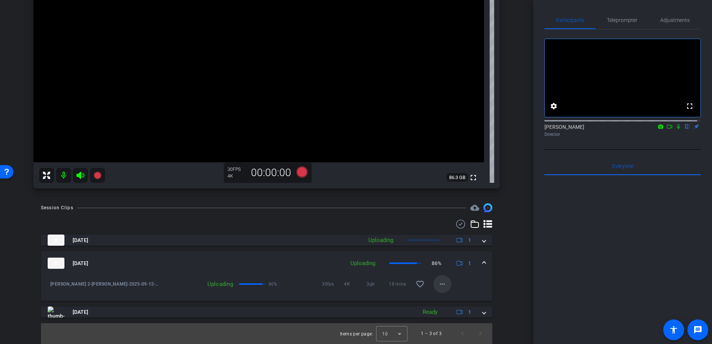
click at [438, 285] on mat-icon "more_horiz" at bounding box center [442, 284] width 9 height 9
click at [503, 270] on div at bounding box center [356, 172] width 712 height 344
click at [484, 264] on mat-expansion-panel-header "[DATE] Uploading 87% 1" at bounding box center [267, 264] width 452 height 24
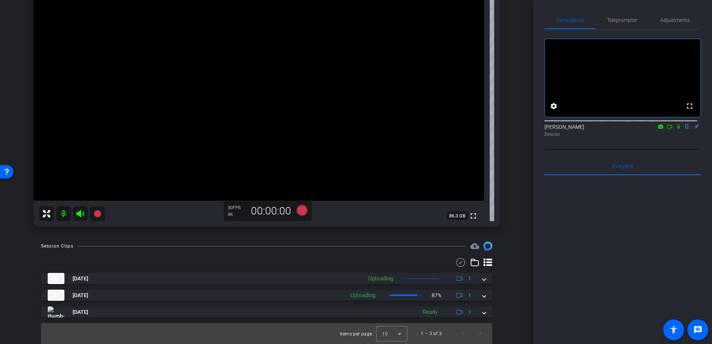
scroll to position [82, 0]
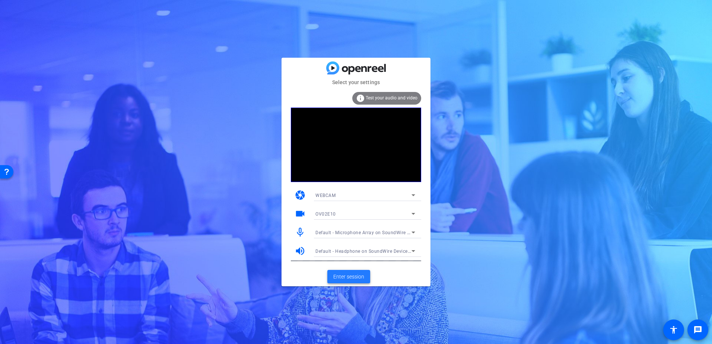
click at [350, 279] on span "Enter session" at bounding box center [348, 277] width 31 height 8
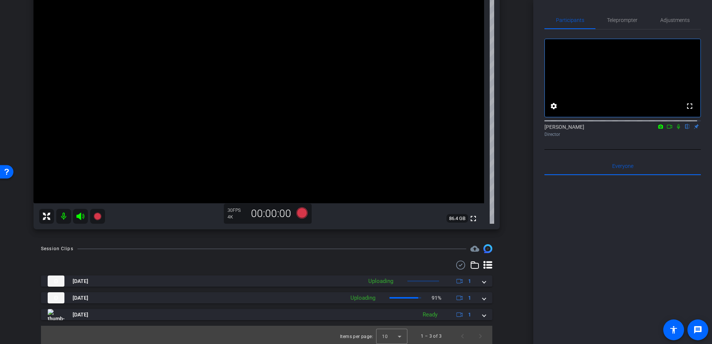
scroll to position [82, 0]
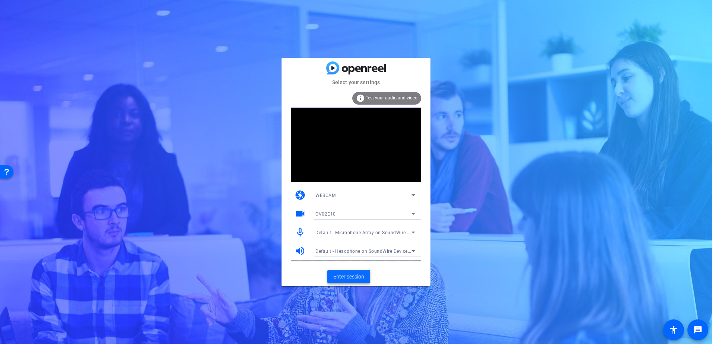
click at [350, 278] on span "Enter session" at bounding box center [348, 277] width 31 height 8
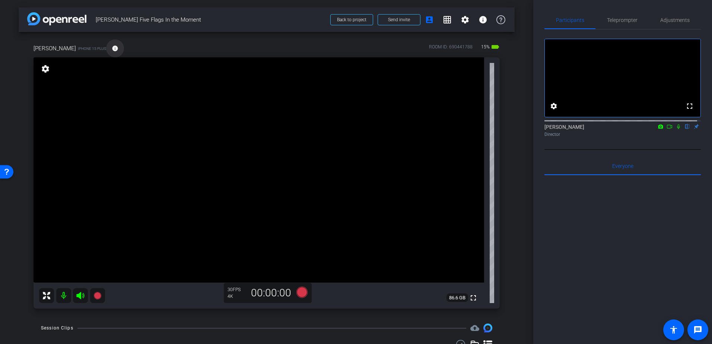
click at [114, 47] on mat-icon "info" at bounding box center [115, 48] width 7 height 7
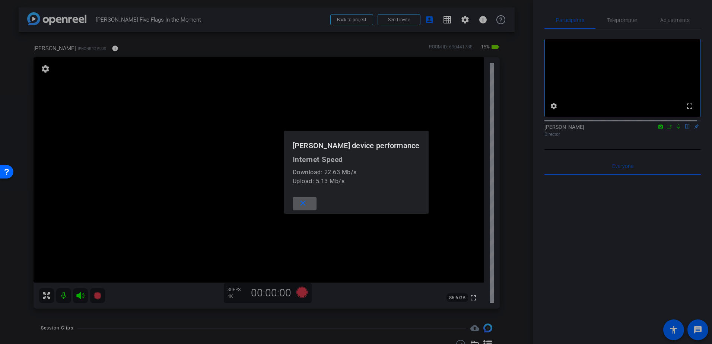
click at [304, 203] on mat-icon "close" at bounding box center [302, 203] width 9 height 9
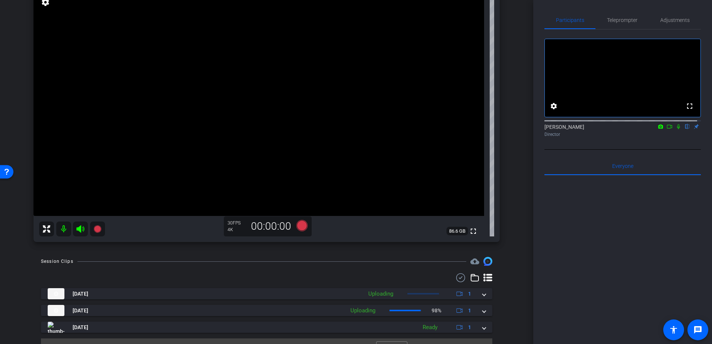
scroll to position [82, 0]
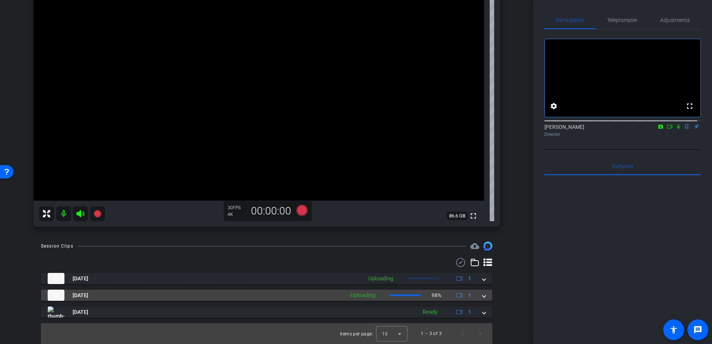
click at [486, 293] on mat-expansion-panel-header "Sep 12, 2025 Uploading 98% 1" at bounding box center [267, 295] width 452 height 11
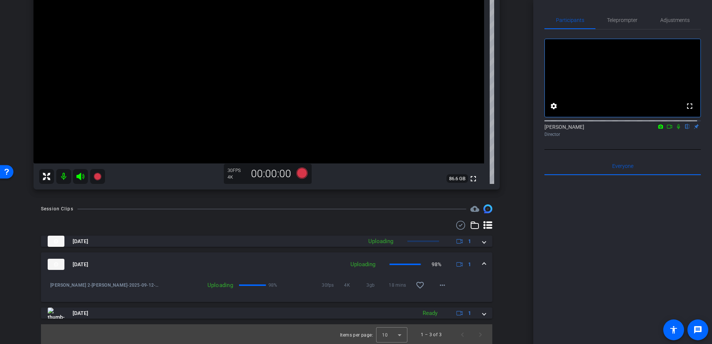
scroll to position [120, 0]
click at [438, 284] on mat-icon "more_horiz" at bounding box center [442, 284] width 9 height 9
click at [509, 278] on div at bounding box center [356, 172] width 712 height 344
click at [677, 129] on icon at bounding box center [678, 126] width 3 height 5
click at [667, 129] on icon at bounding box center [670, 126] width 6 height 5
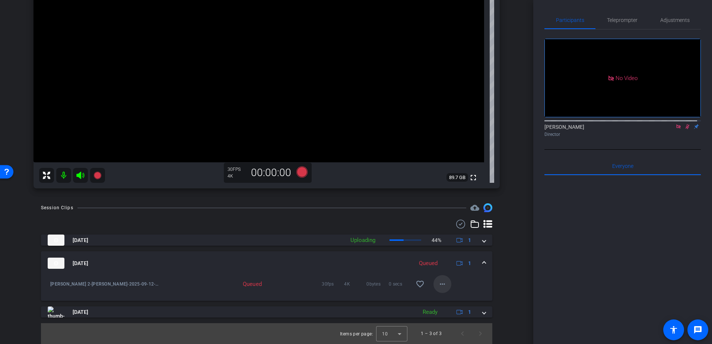
click at [444, 284] on mat-icon "more_horiz" at bounding box center [442, 284] width 9 height 9
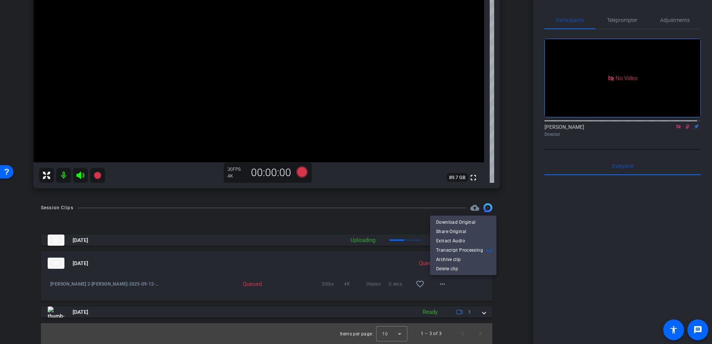
click at [505, 282] on div at bounding box center [356, 172] width 712 height 344
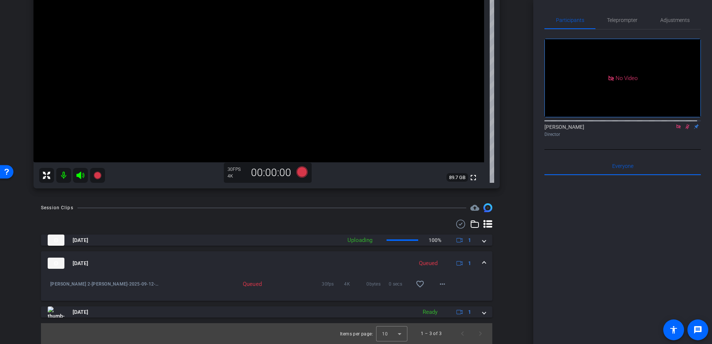
click at [512, 249] on div "arrow_back Rafael Plasencia Five Flags In the Moment Back to project Send invit…" at bounding box center [267, 172] width 534 height 344
click at [440, 285] on mat-icon "more_horiz" at bounding box center [442, 284] width 9 height 9
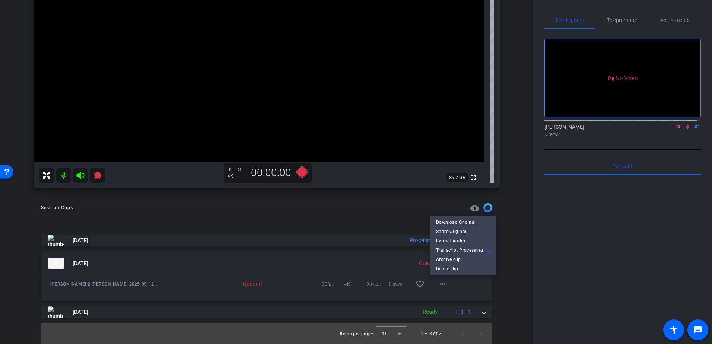
click at [498, 282] on div at bounding box center [356, 172] width 712 height 344
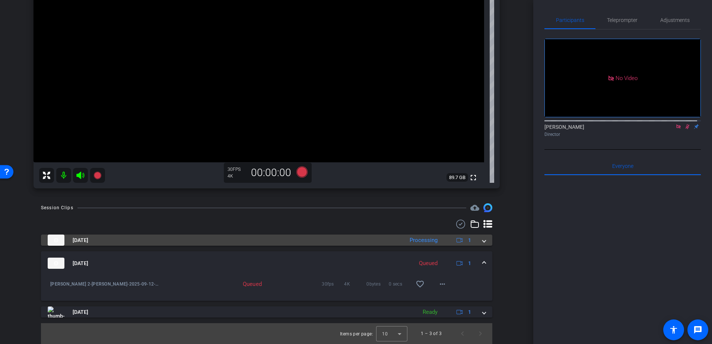
click at [476, 238] on div "Sep 12, 2025 Processing 1" at bounding box center [265, 240] width 435 height 11
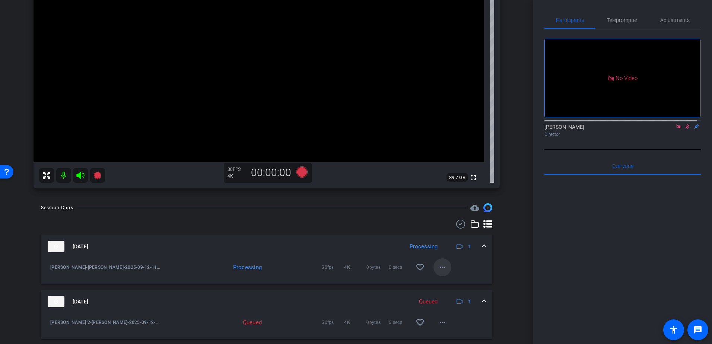
click at [442, 272] on mat-icon "more_horiz" at bounding box center [442, 267] width 9 height 9
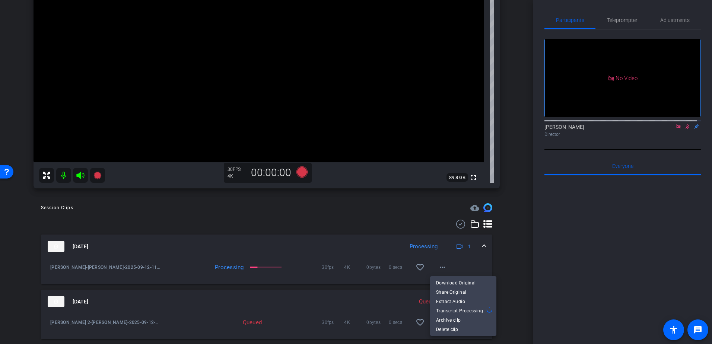
click at [501, 256] on div at bounding box center [356, 172] width 712 height 344
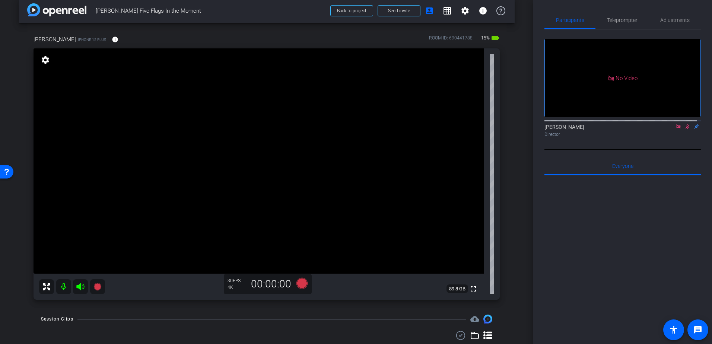
scroll to position [0, 0]
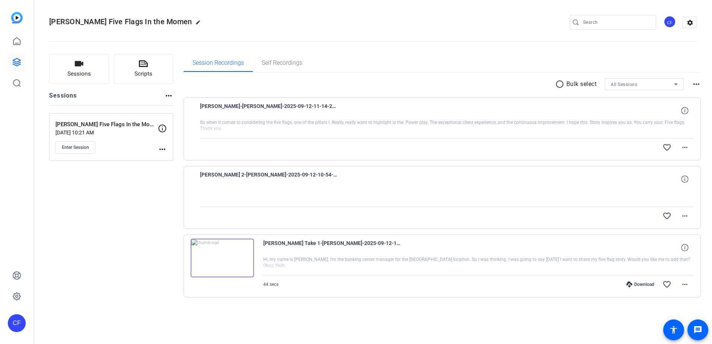
click at [151, 218] on div "Sessions Scripts Sessions more_horiz [PERSON_NAME] Five Flags In the Moment [DA…" at bounding box center [111, 188] width 124 height 268
click at [691, 218] on span at bounding box center [685, 216] width 18 height 18
click at [154, 193] on div at bounding box center [356, 172] width 712 height 344
click at [310, 80] on div "radio_button_unchecked Bulk select All Sessions more_horiz" at bounding box center [443, 84] width 518 height 12
click at [337, 316] on div "radio_button_unchecked Bulk select All Sessions more_horiz [PERSON_NAME] close-…" at bounding box center [443, 197] width 518 height 249
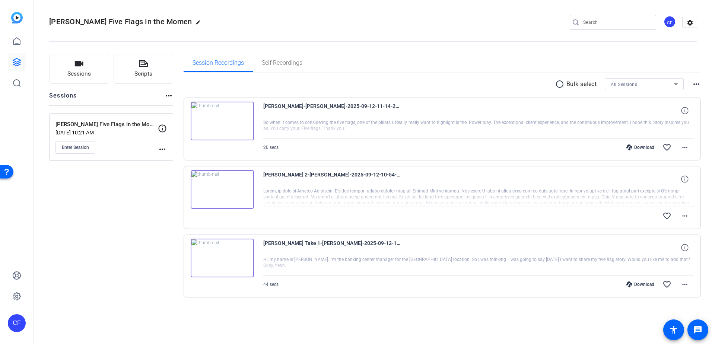
click at [219, 190] on img at bounding box center [222, 189] width 63 height 39
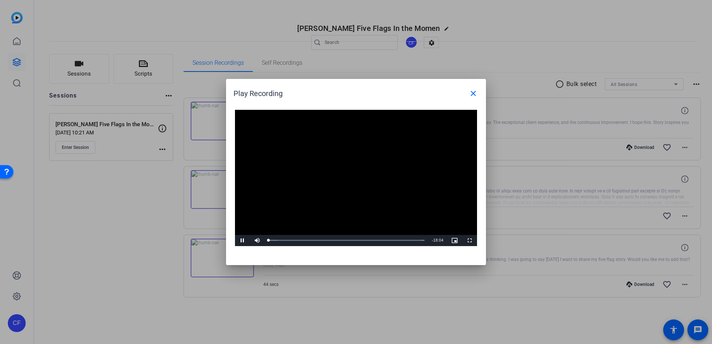
click at [349, 176] on video "Video Player" at bounding box center [356, 178] width 242 height 136
click at [321, 238] on div "Loaded : 100.00% 06:02 00:00" at bounding box center [347, 240] width 164 height 11
click at [276, 238] on div "61%" at bounding box center [274, 240] width 19 height 11
click at [276, 239] on div "68%" at bounding box center [274, 240] width 19 height 11
click at [242, 241] on span "Video Player" at bounding box center [242, 241] width 15 height 0
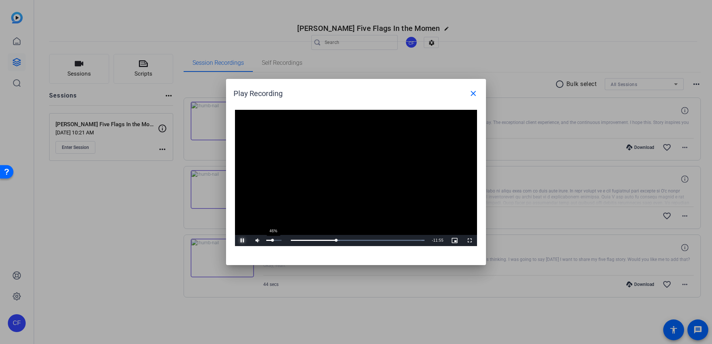
click at [273, 240] on div "Volume Level" at bounding box center [269, 240] width 7 height 1
click at [469, 94] on mat-icon "close" at bounding box center [473, 93] width 9 height 9
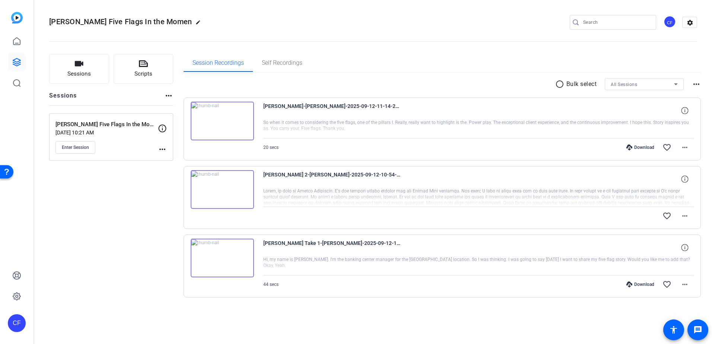
click at [157, 212] on div "Sessions Scripts Sessions more_horiz Rafael Plasencia Five Flags In the Moment …" at bounding box center [111, 188] width 124 height 268
click at [138, 205] on div "Sessions Scripts Sessions more_horiz [PERSON_NAME] Five Flags In the Moment [DA…" at bounding box center [111, 188] width 124 height 268
